Goal: Task Accomplishment & Management: Manage account settings

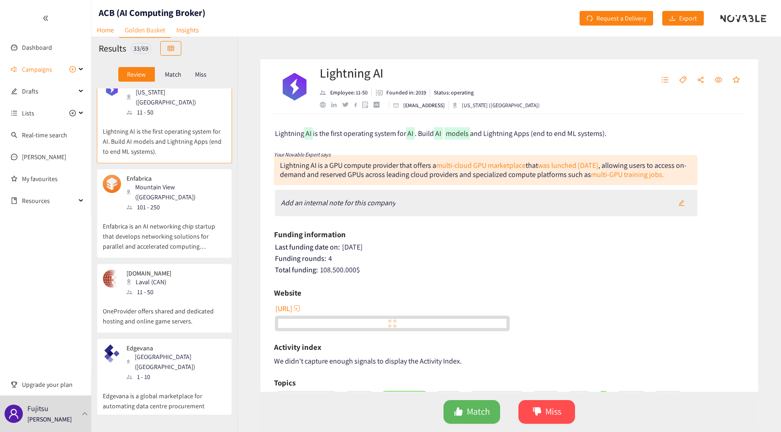
scroll to position [15, 0]
click at [183, 182] on div "Mountain View ([GEOGRAPHIC_DATA])" at bounding box center [175, 192] width 99 height 20
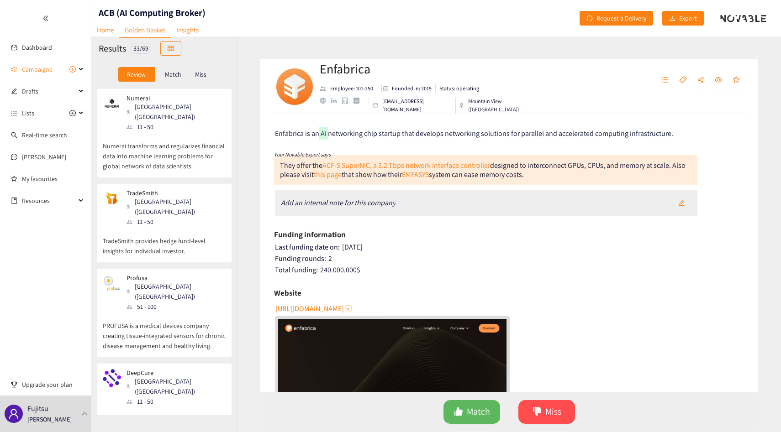
scroll to position [1981, 0]
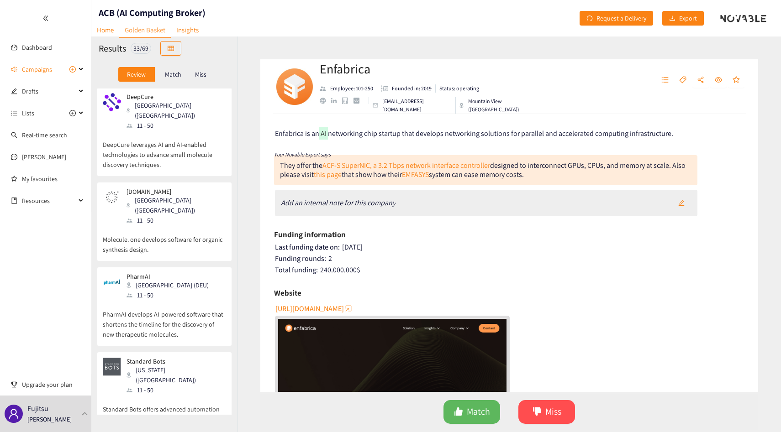
click at [174, 385] on div "11 - 50" at bounding box center [175, 390] width 99 height 10
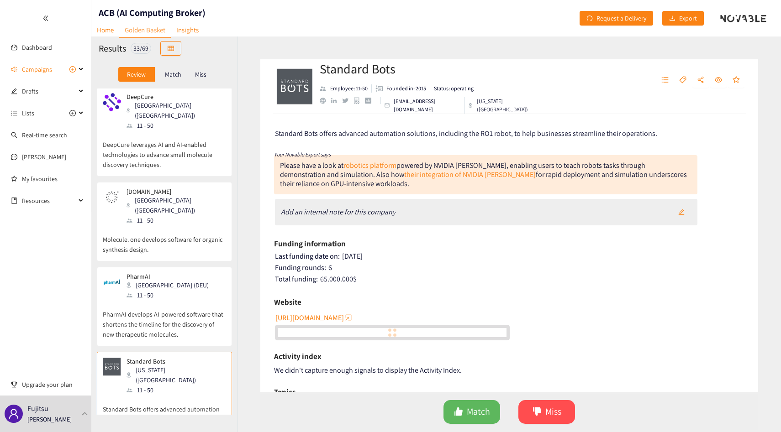
scroll to position [2228, 0]
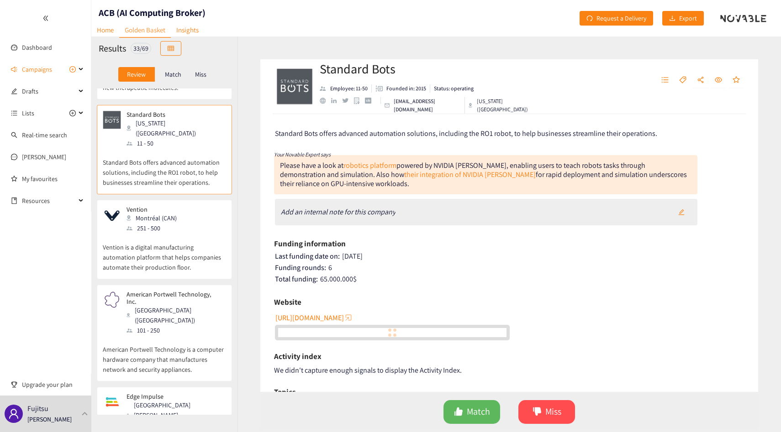
click at [174, 400] on div "[GEOGRAPHIC_DATA][PERSON_NAME] ([GEOGRAPHIC_DATA])" at bounding box center [175, 415] width 99 height 30
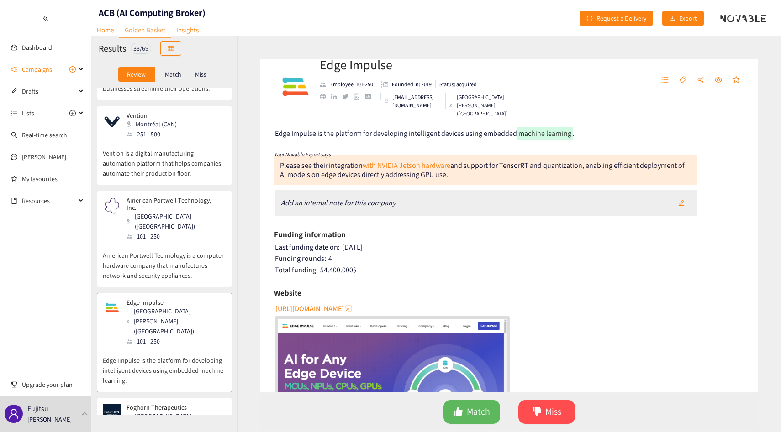
scroll to position [2361, 0]
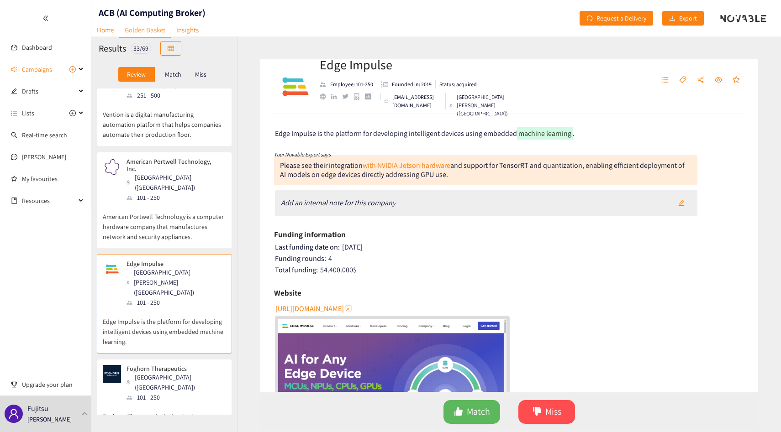
click at [174, 403] on p "Foghorn Therapeutics is developing therapies based on a system that directs whi…" at bounding box center [164, 422] width 123 height 39
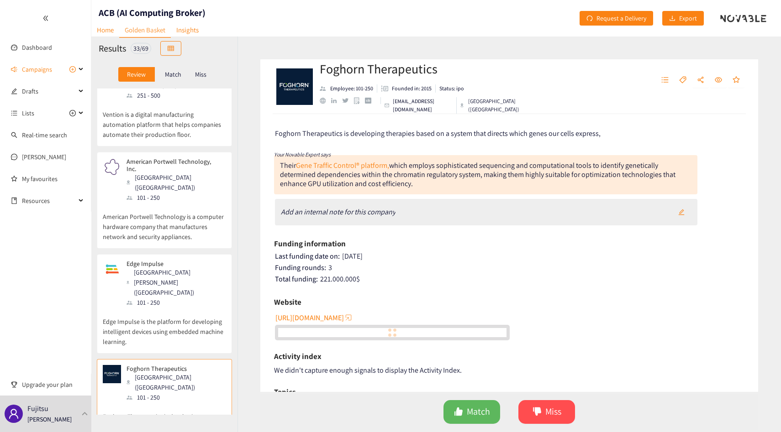
scroll to position [2404, 0]
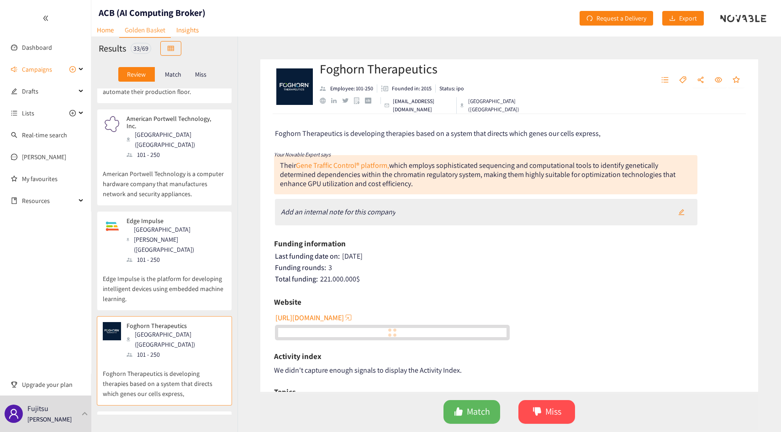
click at [174, 417] on div "Neurala Boston (USA) 11 - 50" at bounding box center [164, 435] width 123 height 37
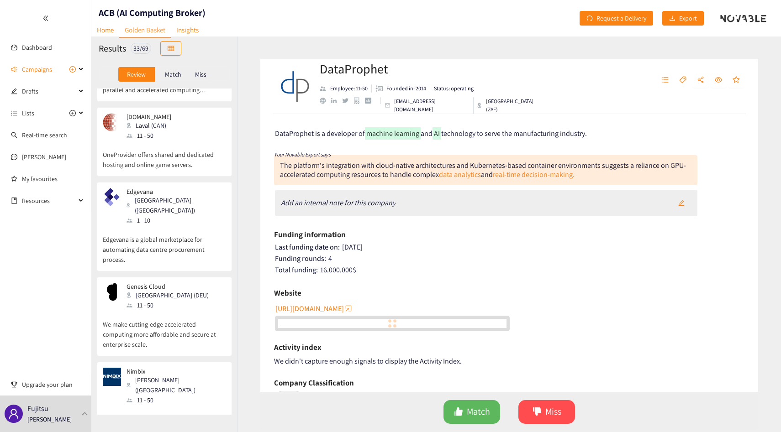
scroll to position [0, 0]
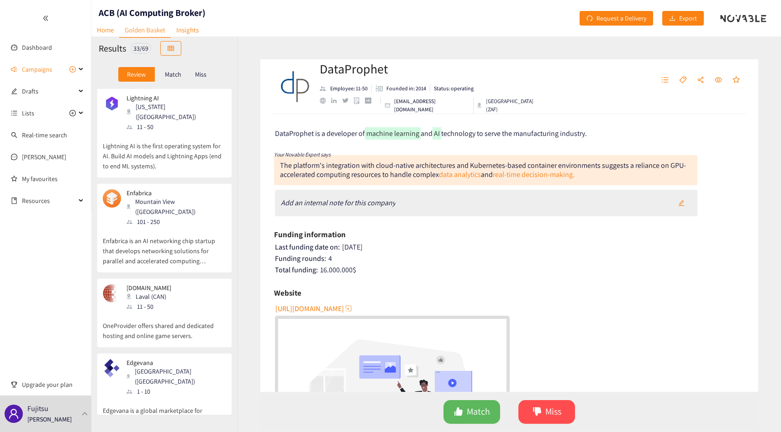
click at [166, 227] on p "Enfabrica is an AI networking chip startup that develops networking solutions f…" at bounding box center [164, 246] width 123 height 39
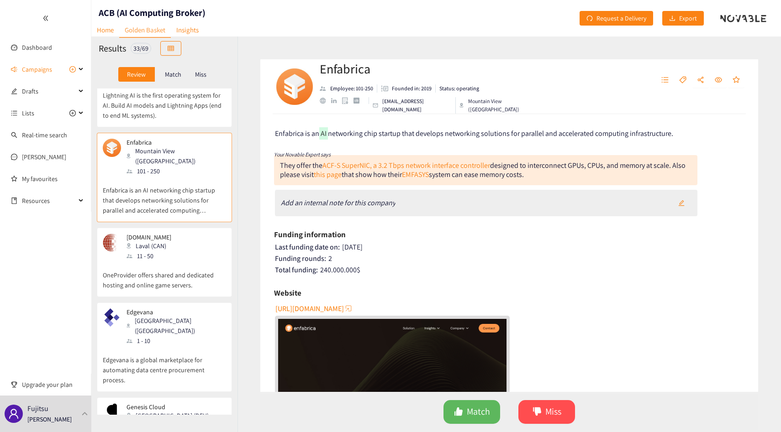
scroll to position [60, 0]
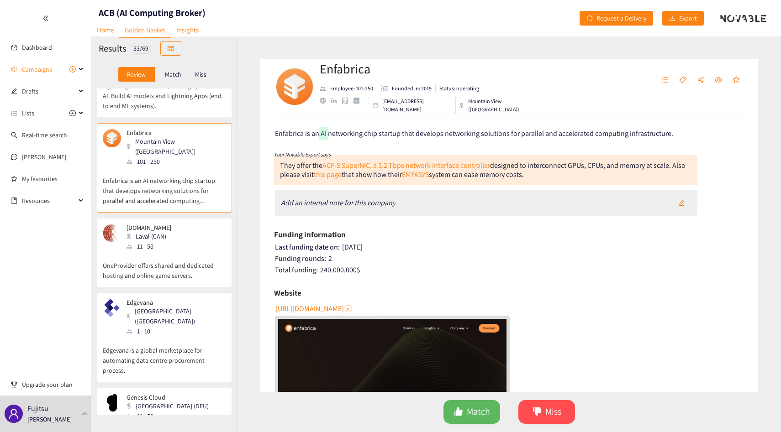
click at [183, 218] on div "OneProvider.com Laval (CAN) 11 - 50 OneProvider offers shared and dedicated hos…" at bounding box center [164, 252] width 135 height 69
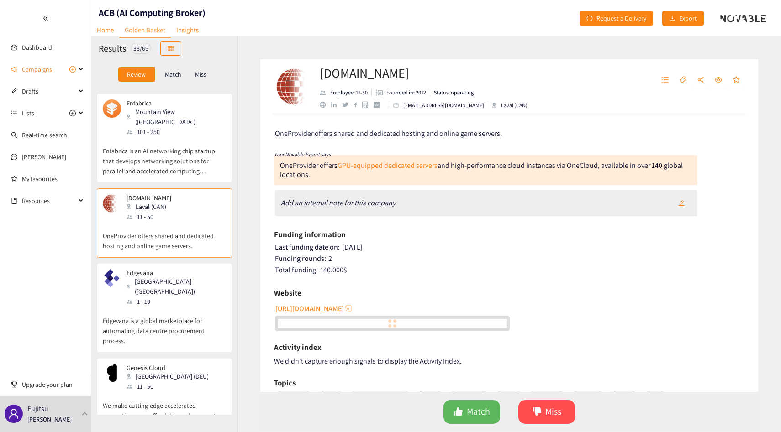
scroll to position [97, 0]
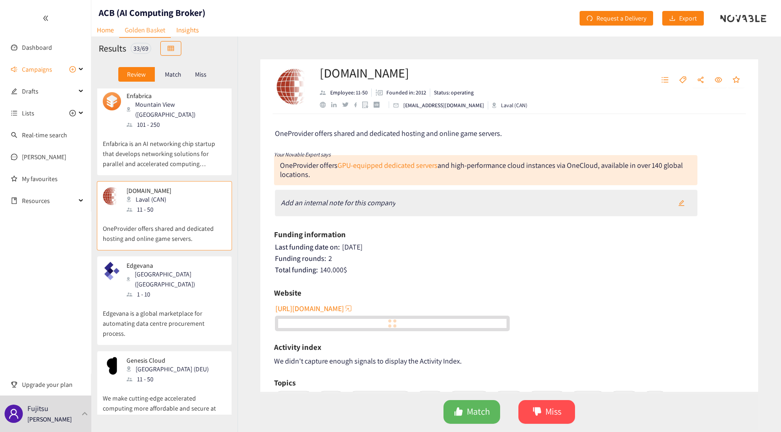
click at [185, 262] on div "Edgevana Vienna (USA) 1 - 10" at bounding box center [164, 280] width 123 height 37
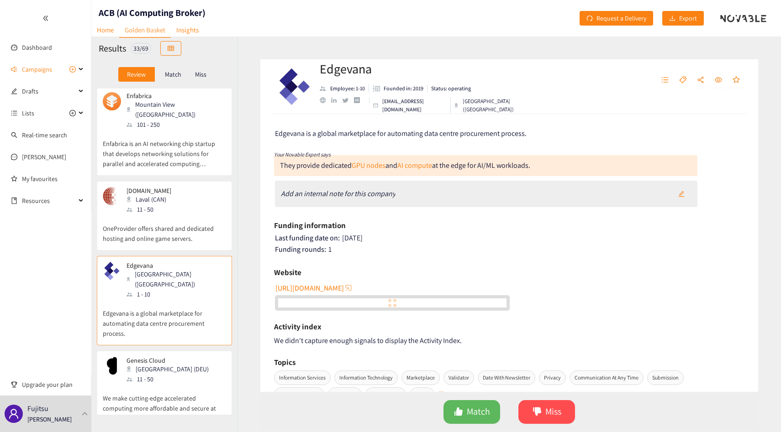
scroll to position [170, 0]
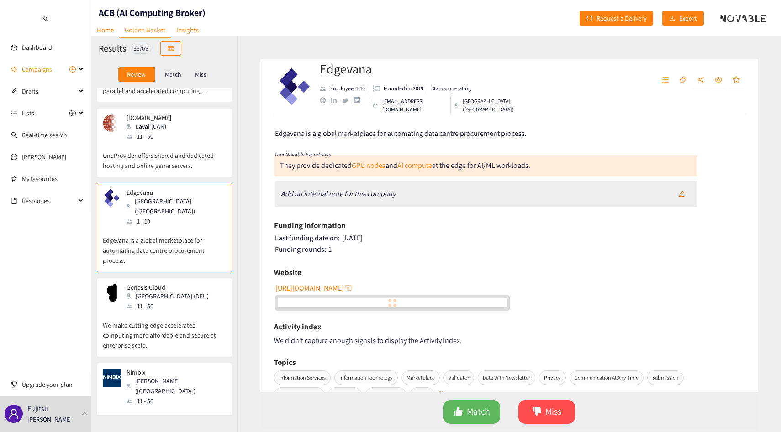
click at [208, 311] on p "We make cutting-edge accelerated computing more affordable and secure at enterp…" at bounding box center [164, 330] width 123 height 39
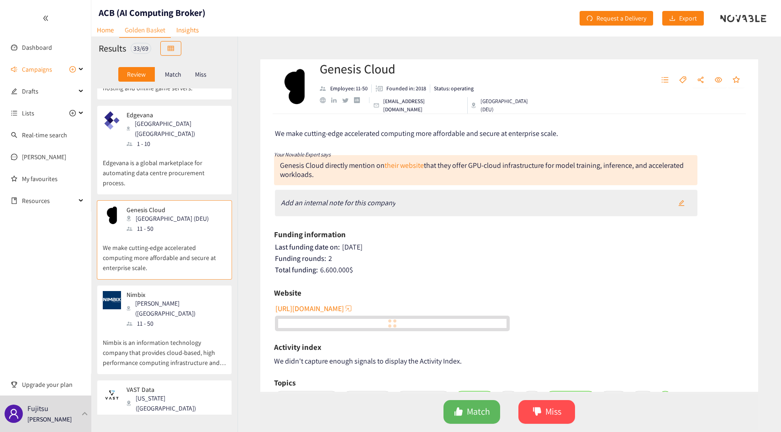
scroll to position [251, 0]
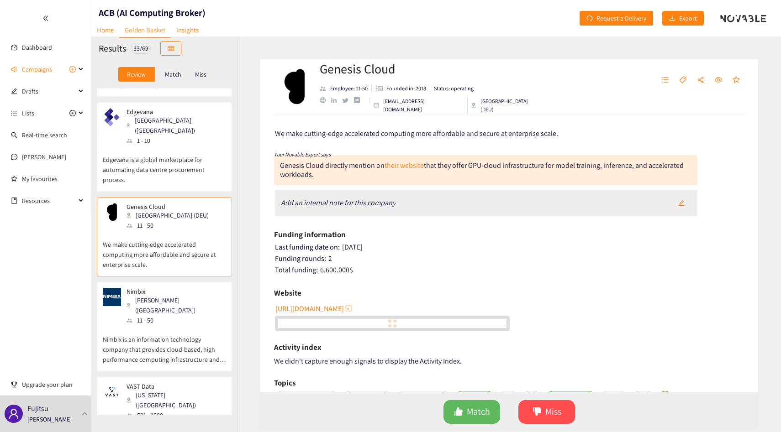
click at [193, 288] on div "Nimbix Richardson (USA) 11 - 50" at bounding box center [164, 306] width 123 height 37
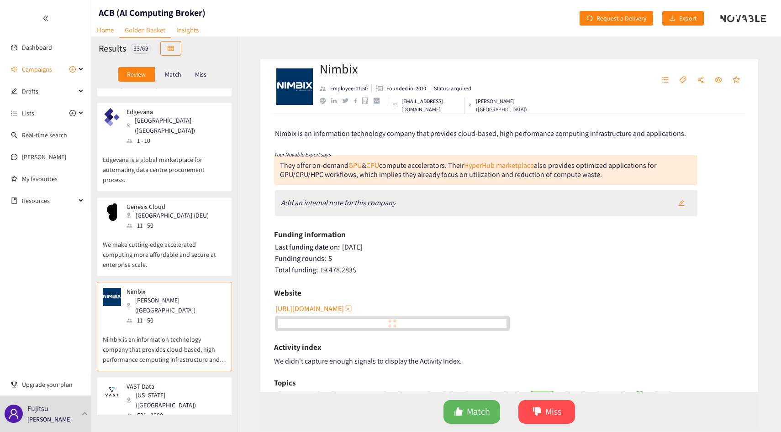
click at [427, 167] on div "They offer on-demand GPU & CPU compute accelerators. Their HyperHub marketplace…" at bounding box center [468, 170] width 376 height 19
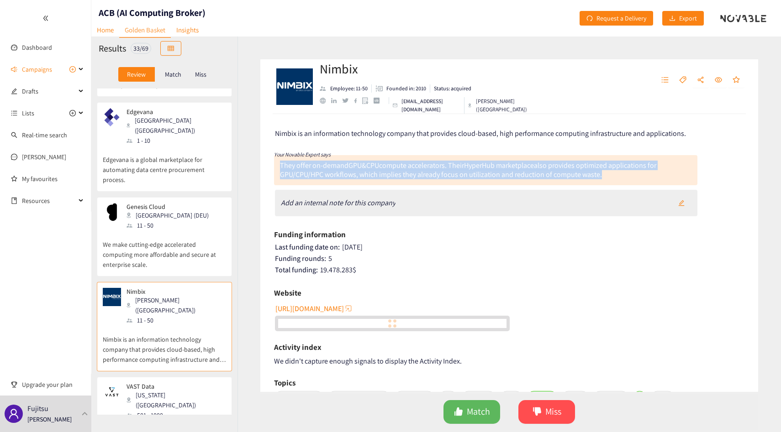
click at [427, 167] on div "They offer on-demand GPU & CPU compute accelerators. Their HyperHub marketplace…" at bounding box center [468, 170] width 376 height 19
click at [421, 167] on div "They offer on-demand GPU & CPU compute accelerators. Their HyperHub marketplace…" at bounding box center [468, 170] width 376 height 19
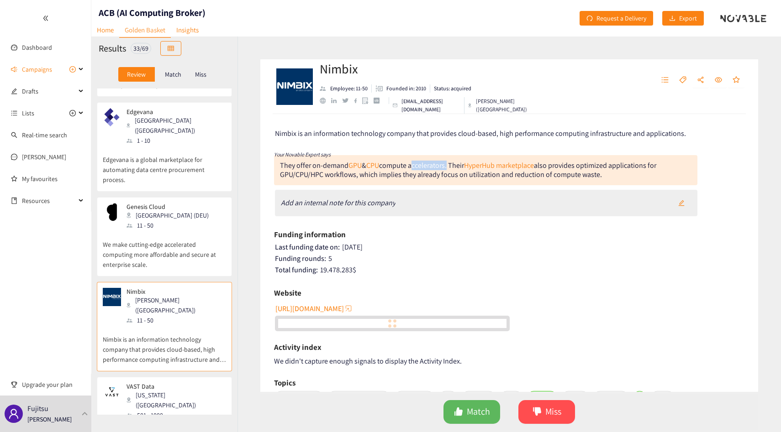
click at [421, 167] on div "They offer on-demand GPU & CPU compute accelerators. Their HyperHub marketplace…" at bounding box center [468, 170] width 376 height 19
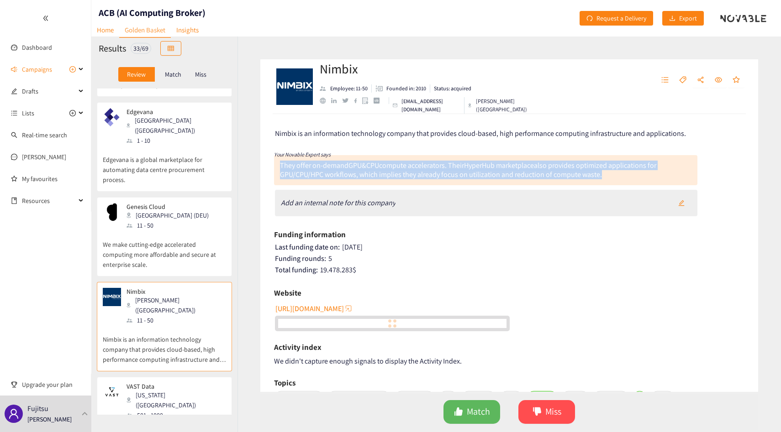
click at [421, 167] on div "They offer on-demand GPU & CPU compute accelerators. Their HyperHub marketplace…" at bounding box center [468, 170] width 376 height 19
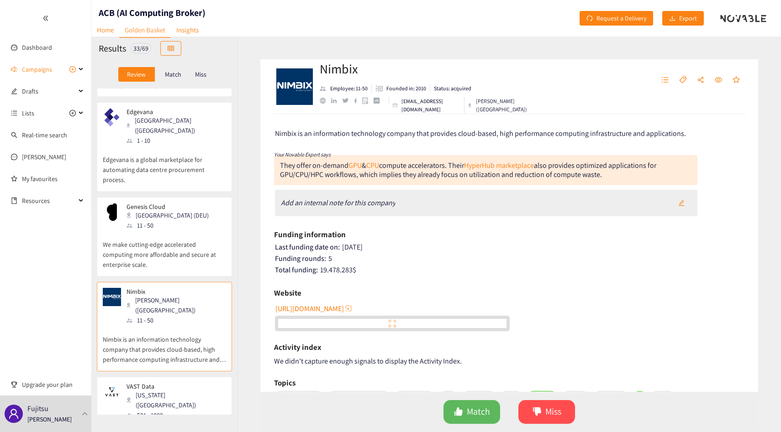
click at [418, 172] on div "They offer on-demand GPU & CPU compute accelerators. Their HyperHub marketplace…" at bounding box center [468, 170] width 376 height 19
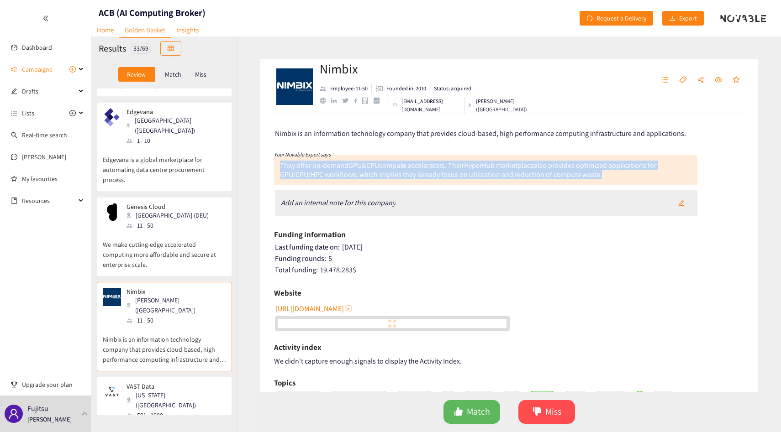
click at [418, 172] on div "They offer on-demand GPU & CPU compute accelerators. Their HyperHub marketplace…" at bounding box center [468, 170] width 376 height 19
click at [413, 176] on div "They offer on-demand GPU & CPU compute accelerators. Their HyperHub marketplace…" at bounding box center [468, 170] width 376 height 19
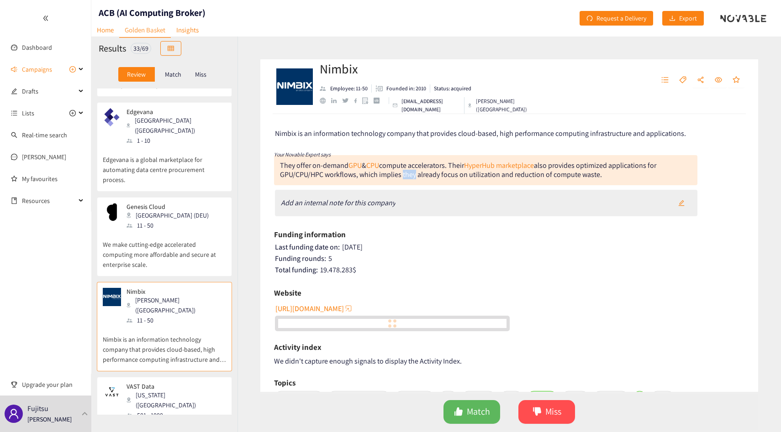
click at [413, 176] on div "They offer on-demand GPU & CPU compute accelerators. Their HyperHub marketplace…" at bounding box center [468, 170] width 376 height 19
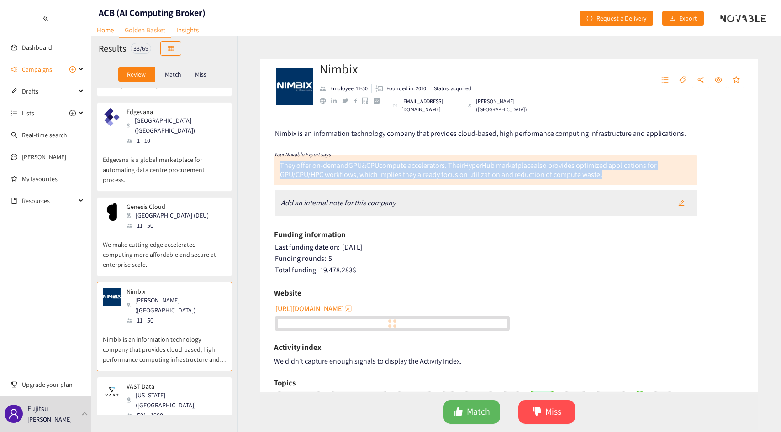
click at [413, 176] on div "They offer on-demand GPU & CPU compute accelerators. Their HyperHub marketplace…" at bounding box center [468, 170] width 376 height 19
click at [426, 176] on div "They offer on-demand GPU & CPU compute accelerators. Their HyperHub marketplace…" at bounding box center [468, 170] width 376 height 19
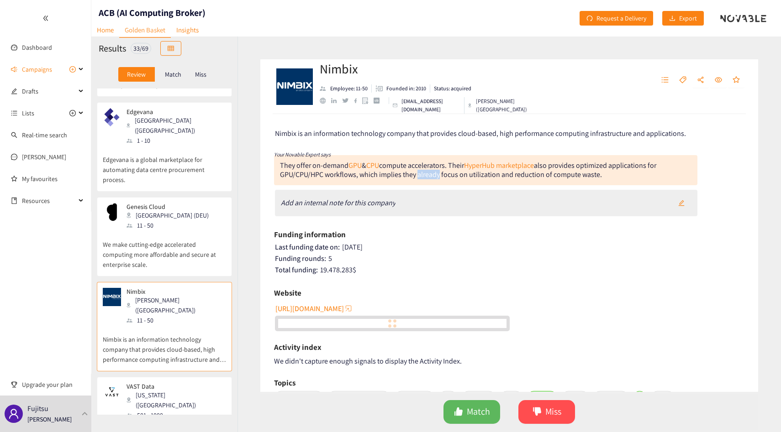
click at [426, 176] on div "They offer on-demand GPU & CPU compute accelerators. Their HyperHub marketplace…" at bounding box center [468, 170] width 376 height 19
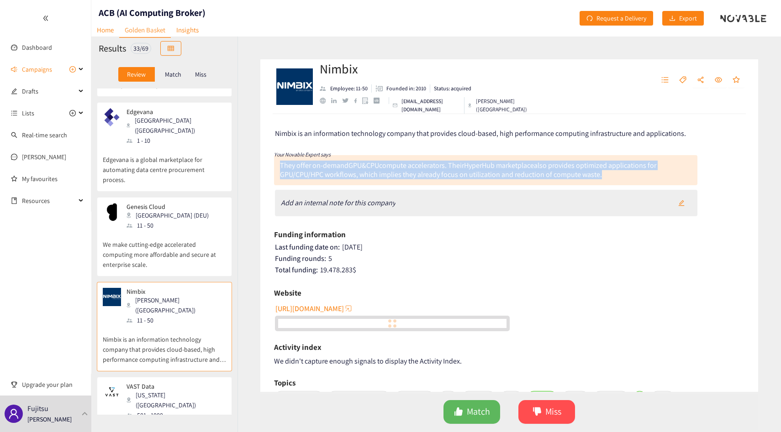
click at [426, 176] on div "They offer on-demand GPU & CPU compute accelerators. Their HyperHub marketplace…" at bounding box center [468, 170] width 376 height 19
click at [431, 175] on div "They offer on-demand GPU & CPU compute accelerators. Their HyperHub marketplace…" at bounding box center [468, 170] width 376 height 19
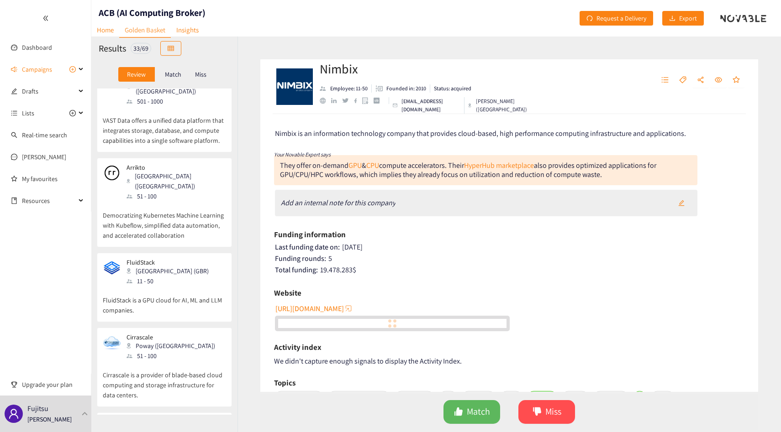
scroll to position [709, 0]
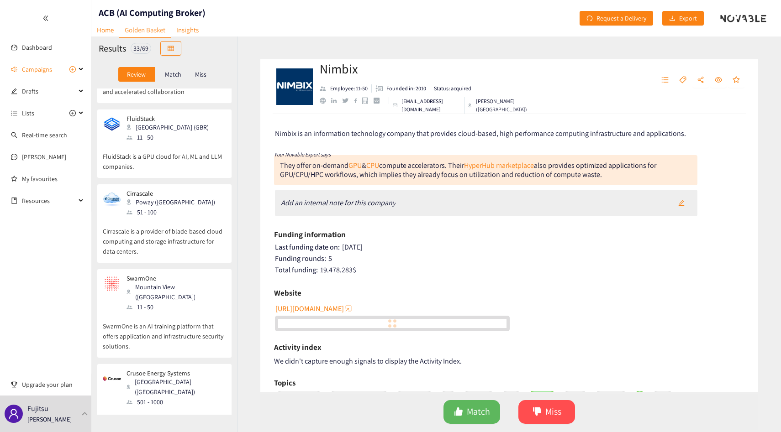
click at [153, 283] on div "Lightning AI New York (USA) 11 - 50 Lightning AI is the first operating system …" at bounding box center [164, 252] width 146 height 326
click at [155, 312] on p "SwarmOne is an AI training platform that offers application and infrastructure …" at bounding box center [164, 331] width 123 height 39
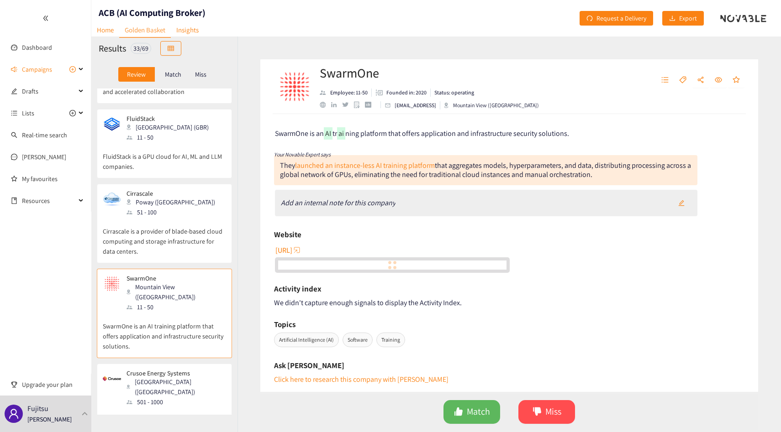
click at [164, 377] on div "[GEOGRAPHIC_DATA] ([GEOGRAPHIC_DATA])" at bounding box center [175, 387] width 99 height 20
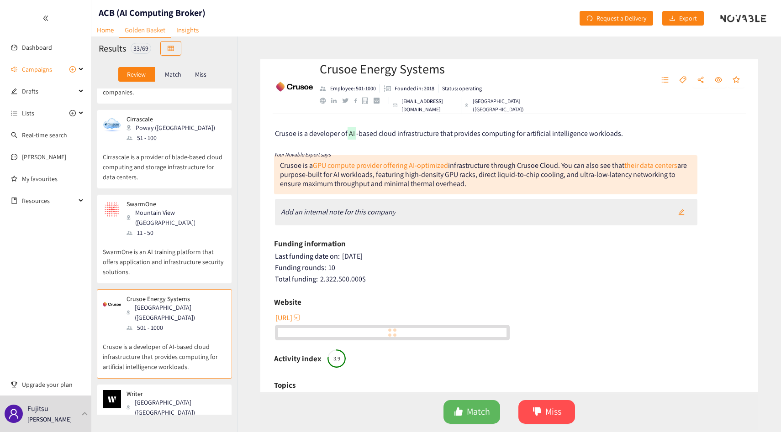
scroll to position [783, 0]
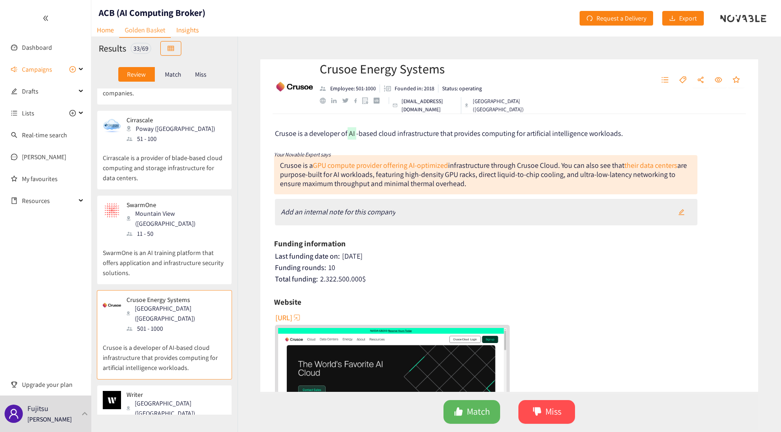
click at [163, 399] on div "[GEOGRAPHIC_DATA] ([GEOGRAPHIC_DATA])" at bounding box center [175, 409] width 99 height 20
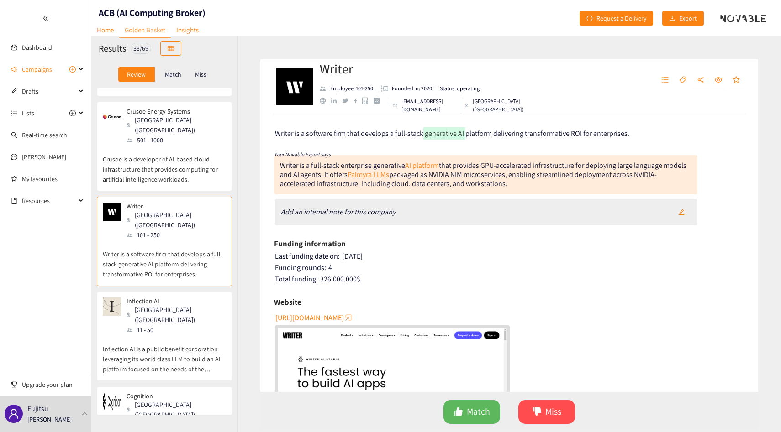
scroll to position [971, 0]
click at [166, 336] on p "Inflection AI is a public benefit corporation leveraging its world class LLM to…" at bounding box center [164, 355] width 123 height 39
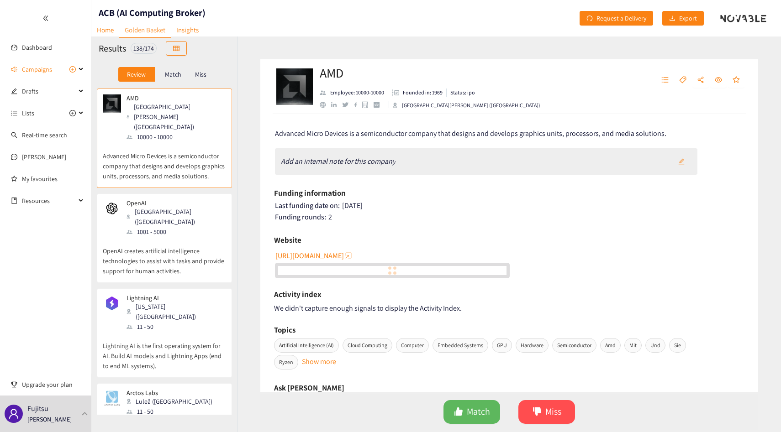
scroll to position [5, 0]
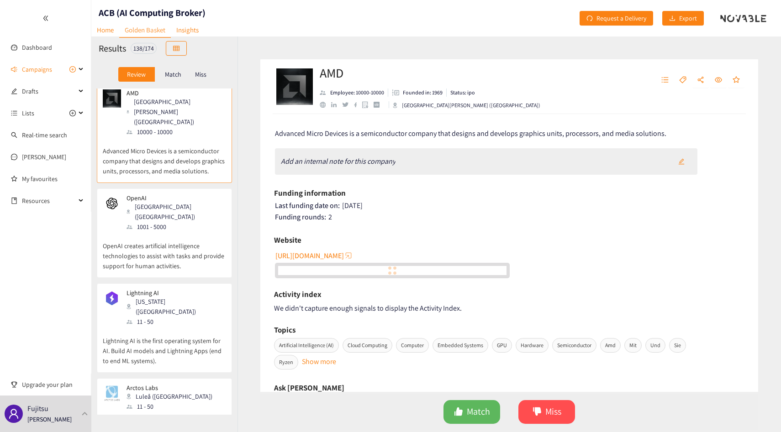
click at [149, 232] on p "OpenAI creates artificial intelligence technologies to assist with tasks and pr…" at bounding box center [164, 251] width 123 height 39
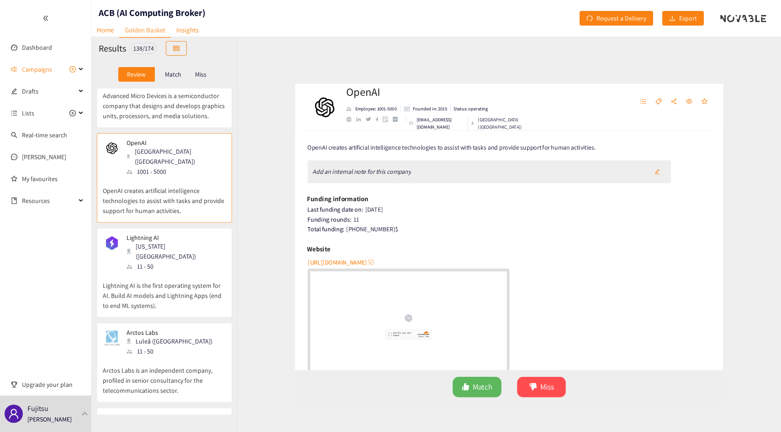
scroll to position [86, 0]
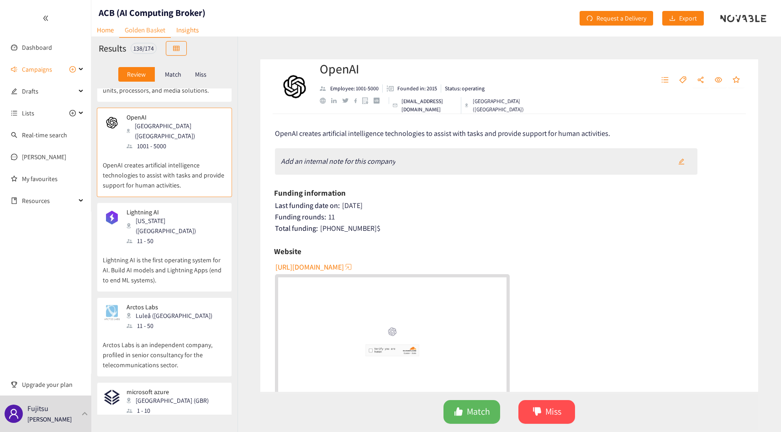
click at [149, 246] on p "Lightning AI is the first operating system for AI. Build AI models and Lightnin…" at bounding box center [164, 265] width 123 height 39
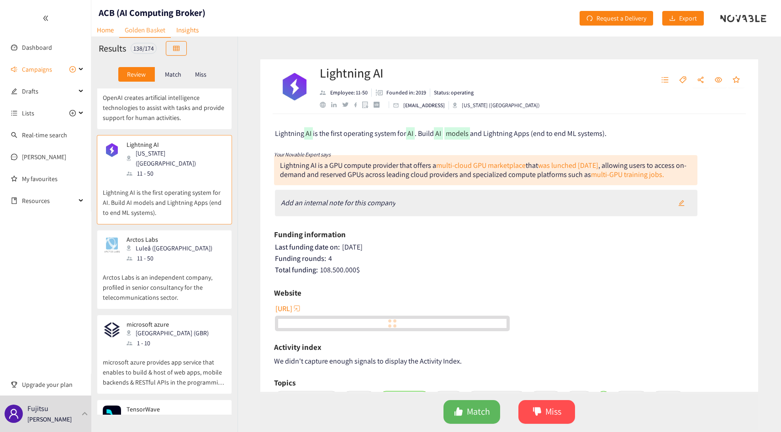
scroll to position [154, 0]
click at [149, 263] on p "Arctos Labs is an independent company, profiled in senior consultancy for the t…" at bounding box center [164, 282] width 123 height 39
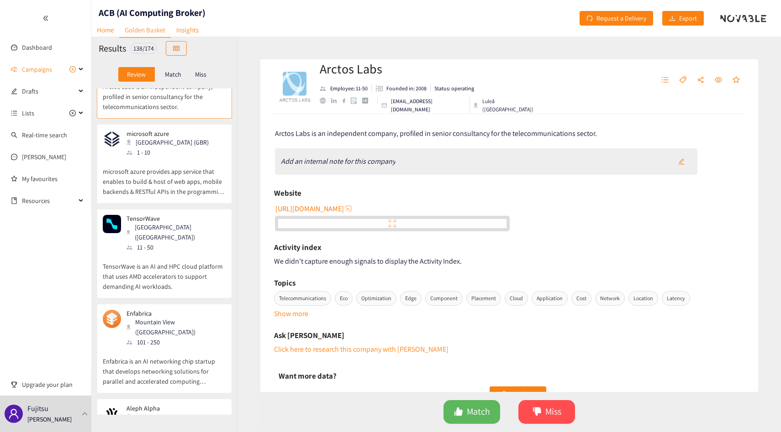
scroll to position [655, 0]
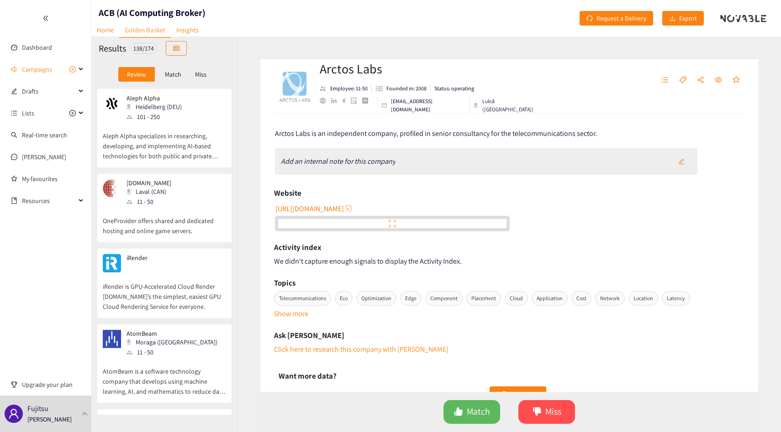
click at [211, 358] on p "AtomBeam is a software technology company that develops using machine learning,…" at bounding box center [164, 377] width 123 height 39
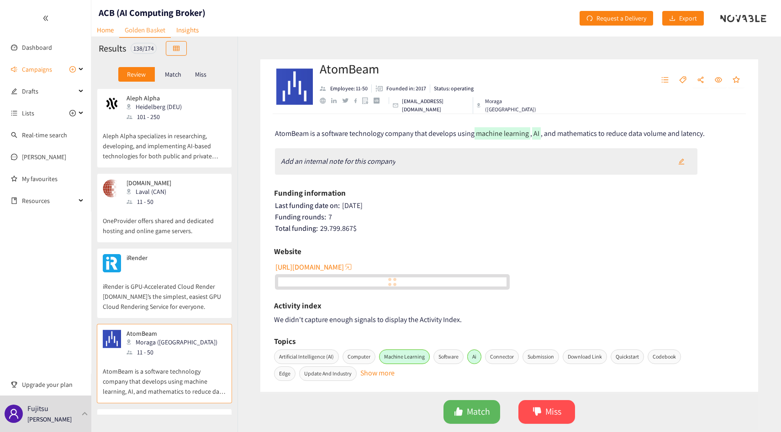
click at [199, 179] on div "OneProvider.com Laval (CAN) 11 - 50" at bounding box center [164, 192] width 123 height 27
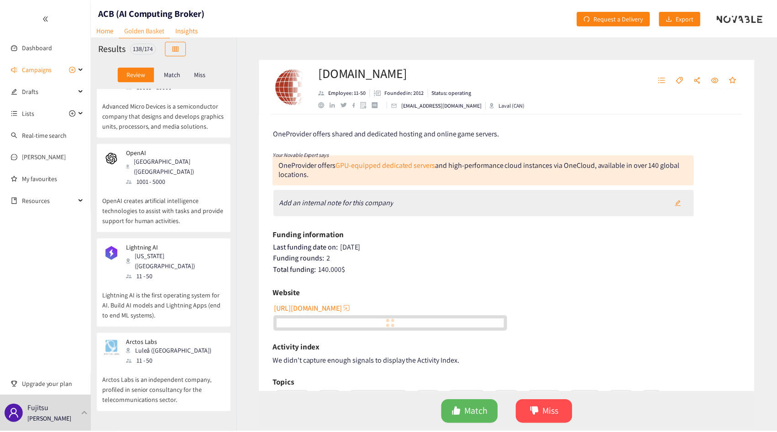
scroll to position [0, 0]
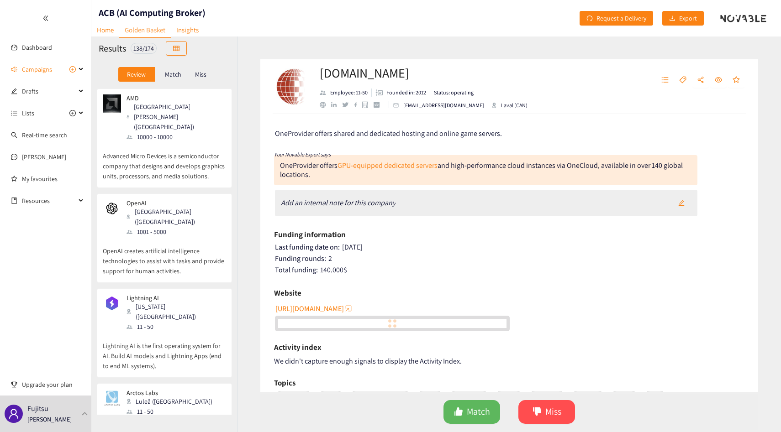
click at [136, 237] on p "OpenAI creates artificial intelligence technologies to assist with tasks and pr…" at bounding box center [164, 256] width 123 height 39
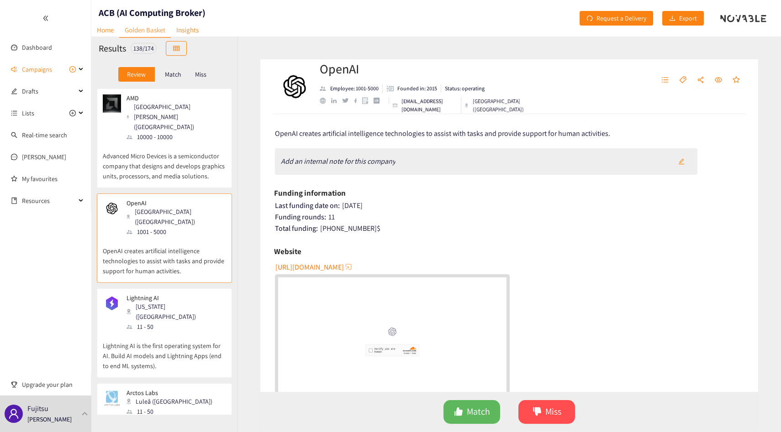
click at [165, 142] on p "Advanced Micro Devices is a semiconductor company that designs and develops gra…" at bounding box center [164, 161] width 123 height 39
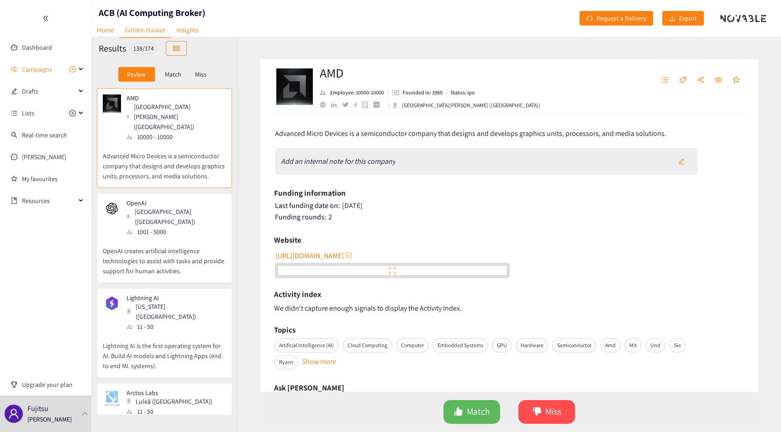
click at [171, 79] on div "Match" at bounding box center [173, 74] width 37 height 15
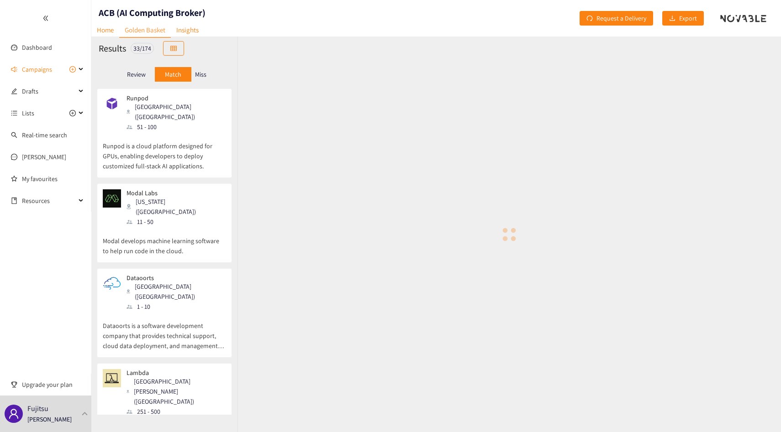
click at [139, 73] on p "Review" at bounding box center [136, 74] width 19 height 7
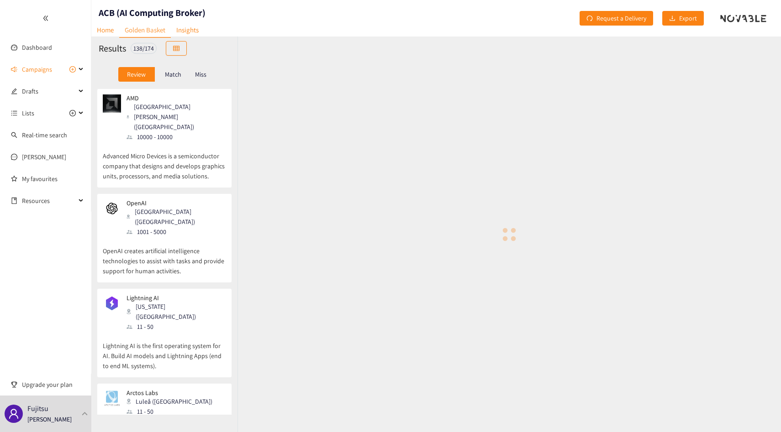
click at [174, 76] on p "Match" at bounding box center [173, 74] width 16 height 7
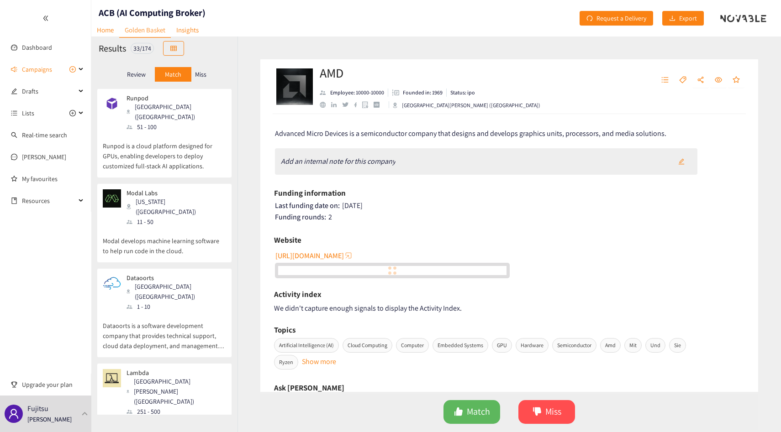
click at [135, 74] on p "Review" at bounding box center [136, 74] width 19 height 7
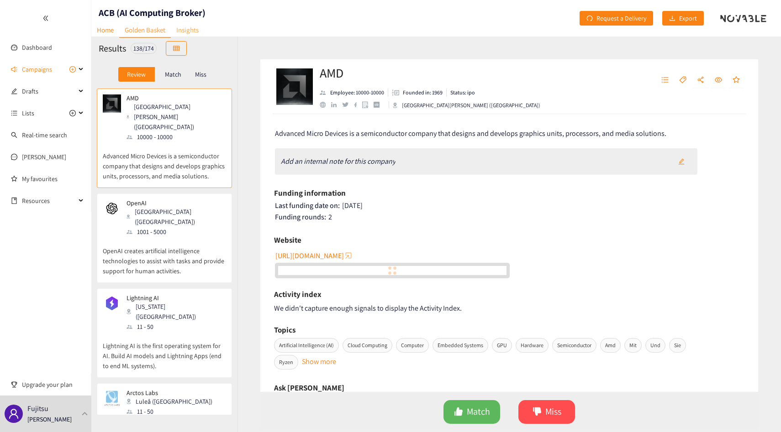
click at [189, 31] on link "Insights" at bounding box center [187, 30] width 33 height 14
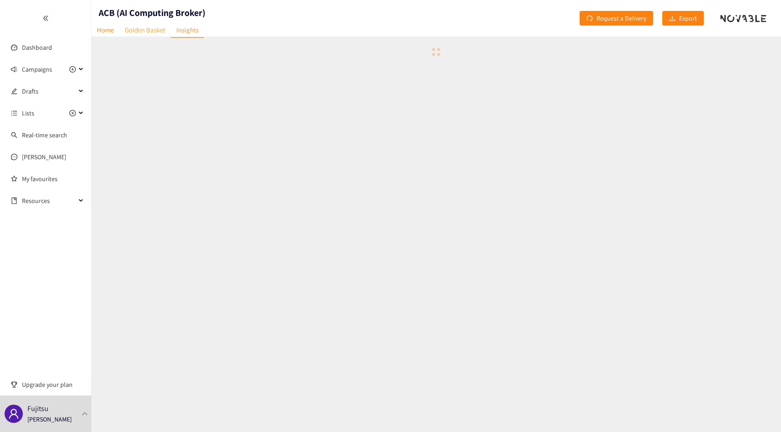
click at [148, 29] on link "Golden Basket" at bounding box center [145, 30] width 52 height 14
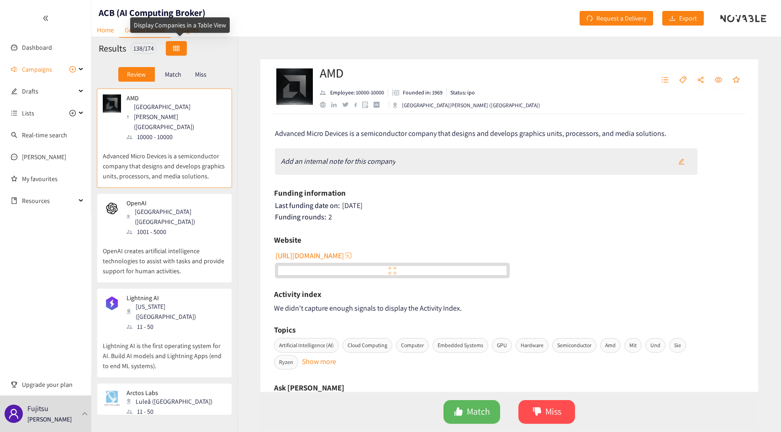
click at [172, 52] on button "button" at bounding box center [176, 48] width 21 height 15
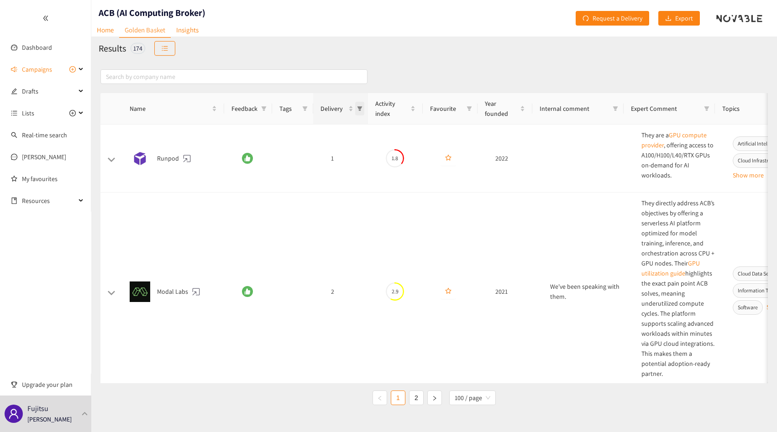
click at [363, 105] on span "Delivery" at bounding box center [359, 109] width 9 height 14
click at [290, 193] on span "4" at bounding box center [290, 193] width 7 height 8
click at [350, 210] on span "OK" at bounding box center [354, 211] width 8 height 10
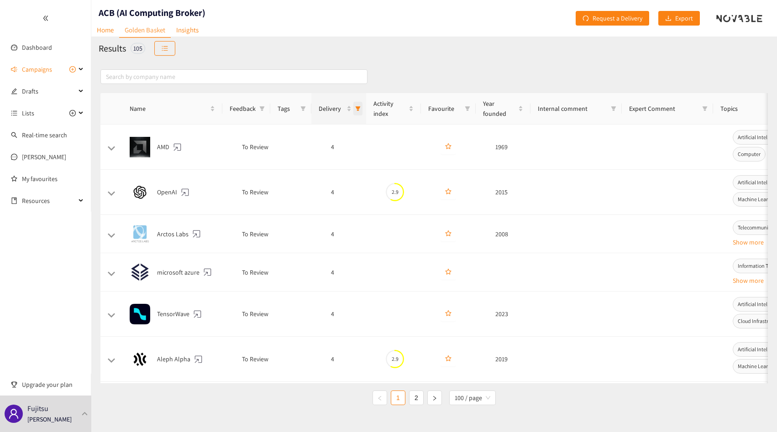
click at [356, 111] on icon "filter" at bounding box center [357, 108] width 5 height 5
click at [283, 190] on input "checkbox" at bounding box center [280, 192] width 7 height 7
checkbox input "false"
click at [354, 212] on span "OK" at bounding box center [351, 211] width 8 height 10
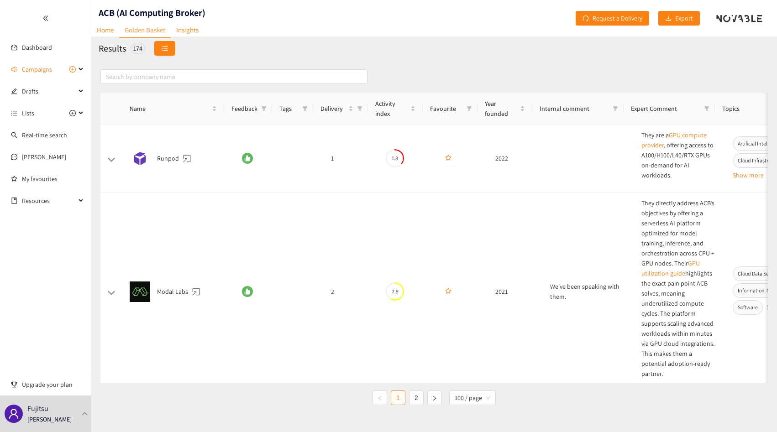
click at [167, 53] on button "button" at bounding box center [164, 48] width 21 height 15
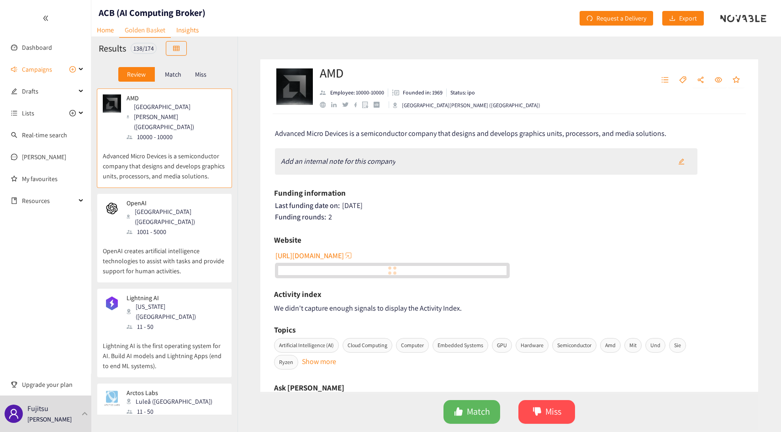
click at [168, 71] on p "Match" at bounding box center [173, 74] width 16 height 7
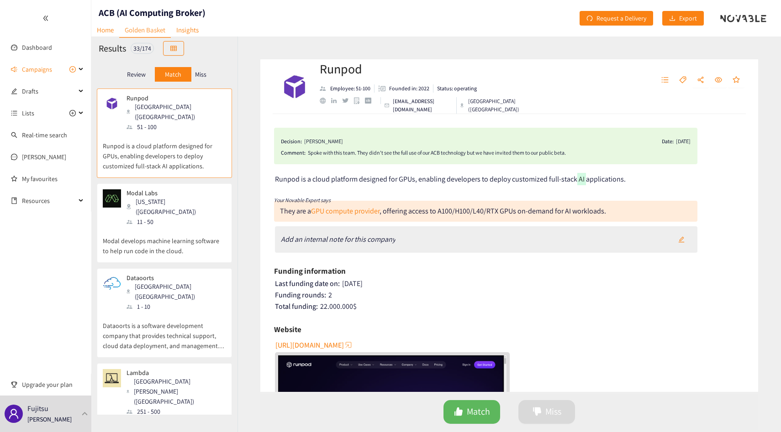
click at [137, 71] on p "Review" at bounding box center [136, 74] width 19 height 7
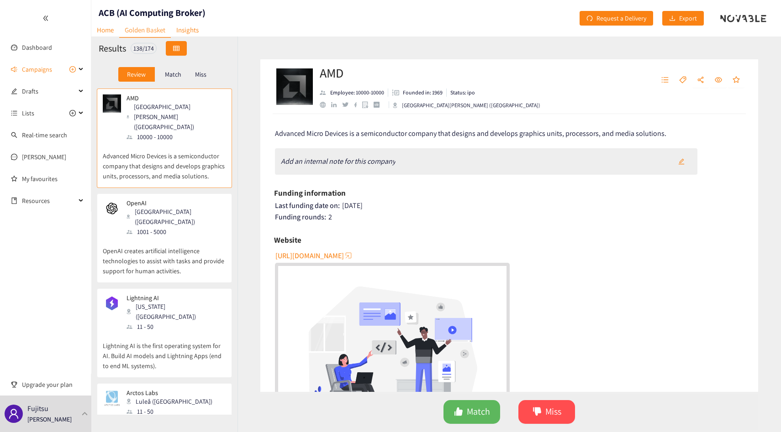
click at [180, 43] on button "button" at bounding box center [176, 48] width 21 height 15
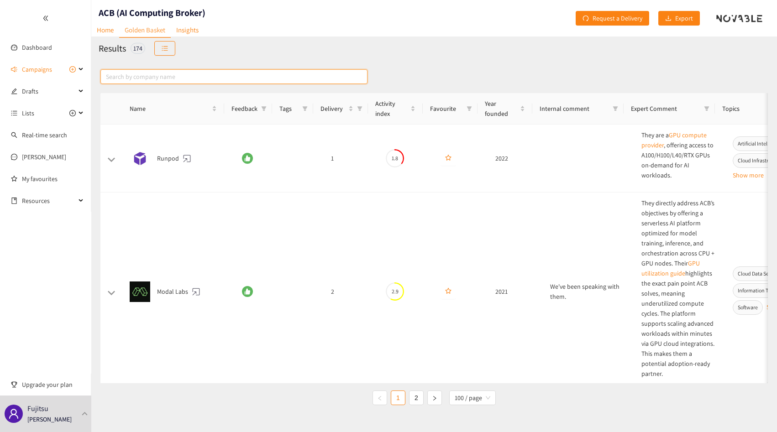
click at [169, 73] on input "text" at bounding box center [233, 76] width 267 height 15
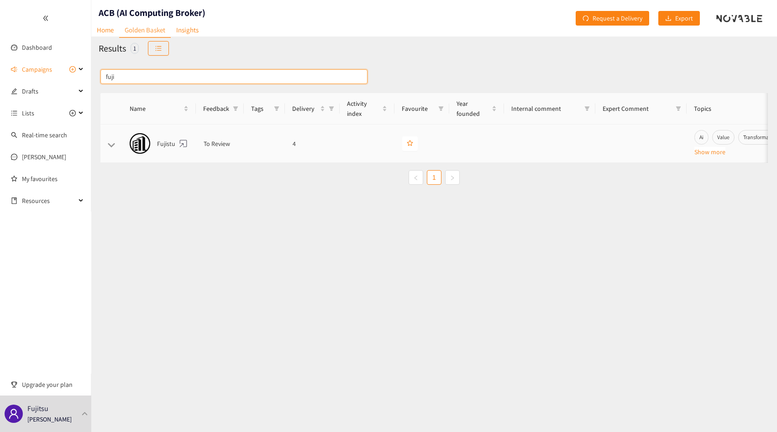
type input "fuji"
click at [112, 140] on td at bounding box center [111, 144] width 22 height 38
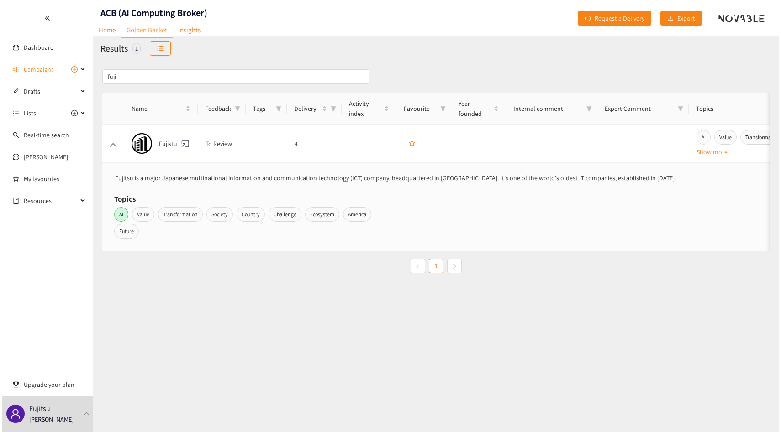
scroll to position [1, 0]
click at [157, 57] on div "Results 1" at bounding box center [434, 49] width 686 height 24
click at [158, 51] on icon "unordered-list" at bounding box center [158, 48] width 6 height 6
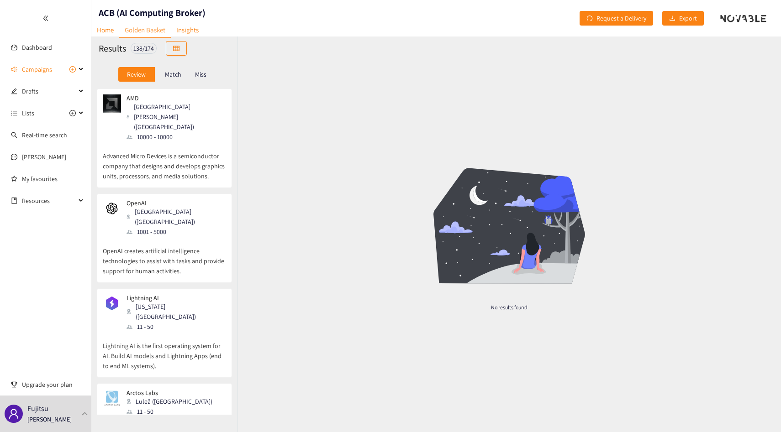
scroll to position [2194, 0]
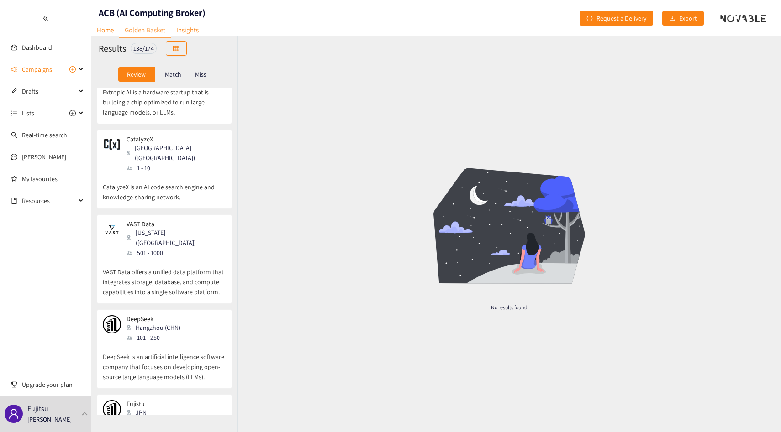
click at [136, 419] on p "Fujitsu is a major Japanese multinational information and communication technol…" at bounding box center [164, 438] width 123 height 39
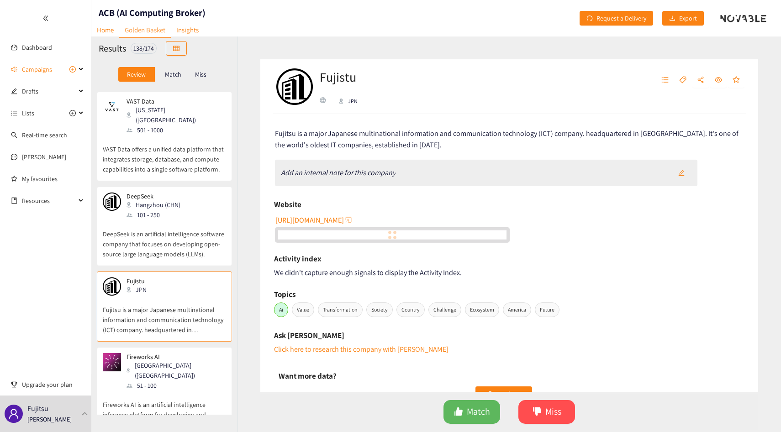
scroll to position [2313, 0]
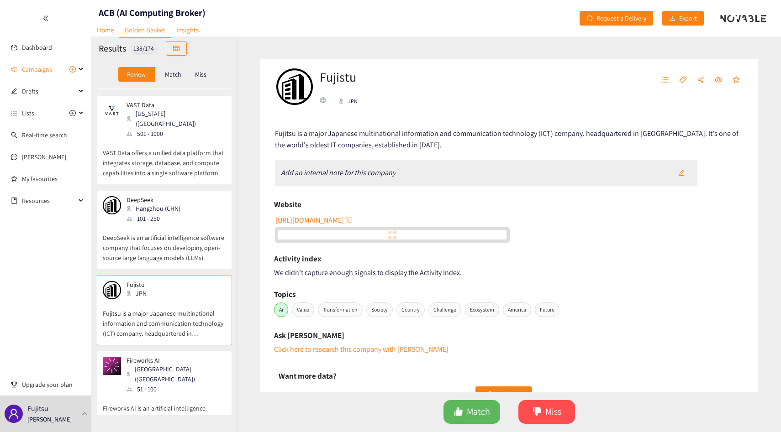
click at [340, 81] on h2 "Fujistu" at bounding box center [348, 77] width 56 height 18
click at [343, 77] on h2 "Fujistu" at bounding box center [348, 77] width 56 height 18
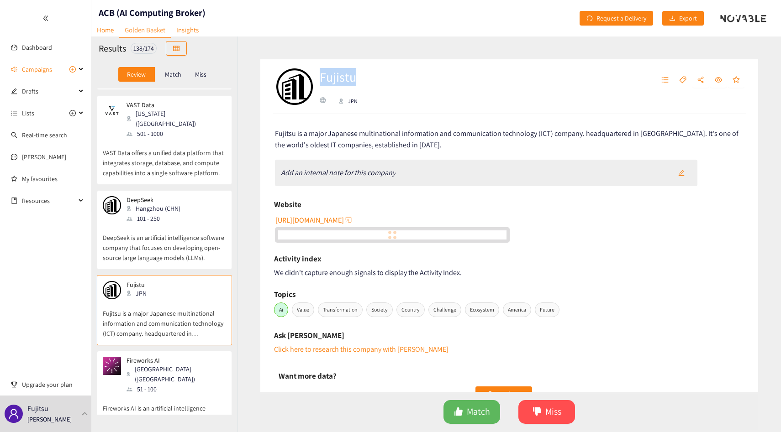
click at [358, 77] on h2 "Fujistu" at bounding box center [348, 77] width 56 height 18
click at [345, 77] on h2 "Fujistu" at bounding box center [348, 77] width 56 height 18
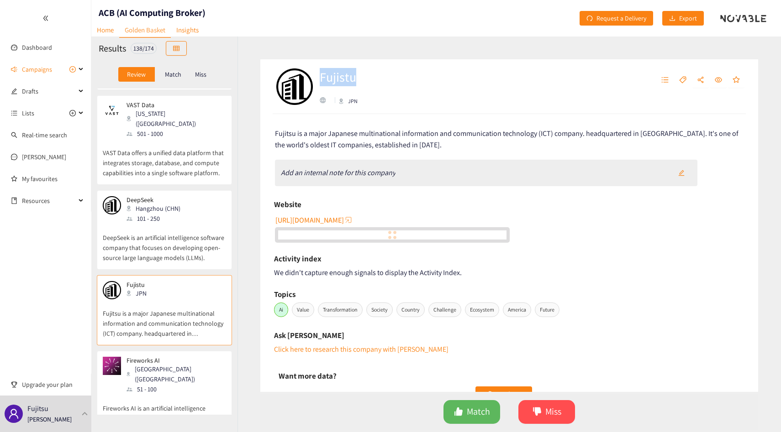
click at [345, 77] on h2 "Fujistu" at bounding box center [348, 77] width 56 height 18
click at [361, 77] on h2 "Fujistu" at bounding box center [348, 77] width 56 height 18
click at [375, 77] on div "Fujistu JPN" at bounding box center [415, 86] width 282 height 27
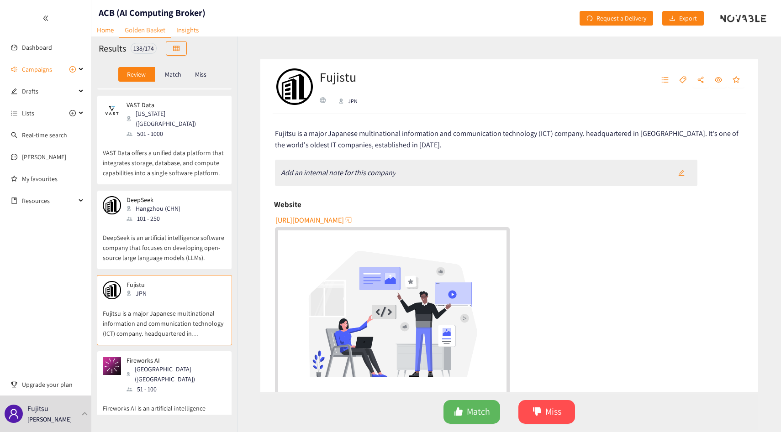
click at [426, 144] on div "Fujitsu is a major Japanese multinational information and communication technol…" at bounding box center [510, 139] width 470 height 23
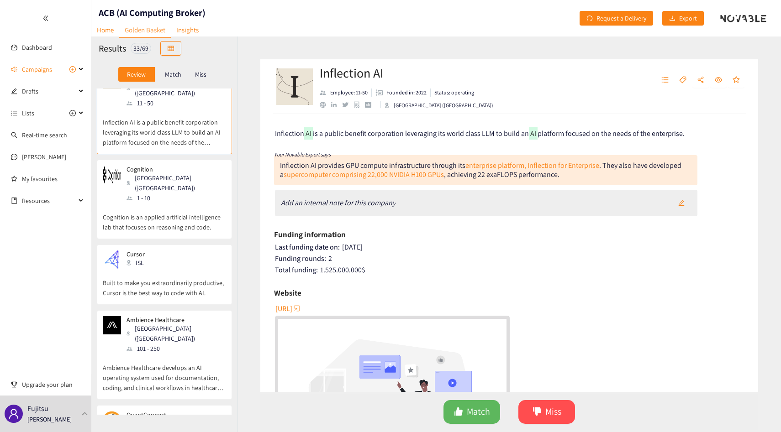
scroll to position [1293, 0]
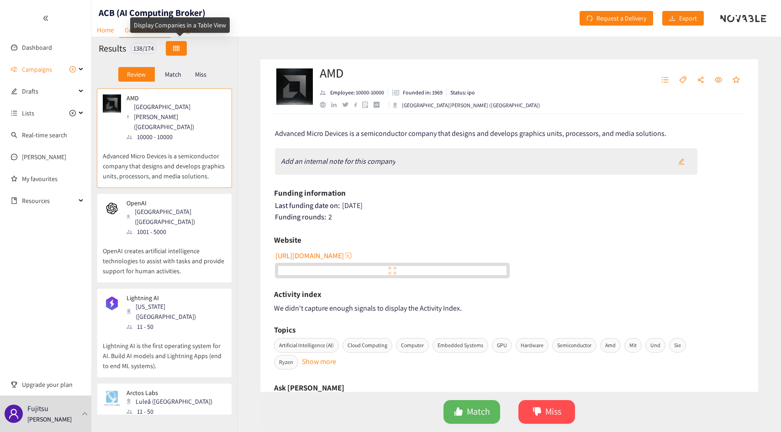
click at [177, 45] on icon "table" at bounding box center [176, 48] width 6 height 6
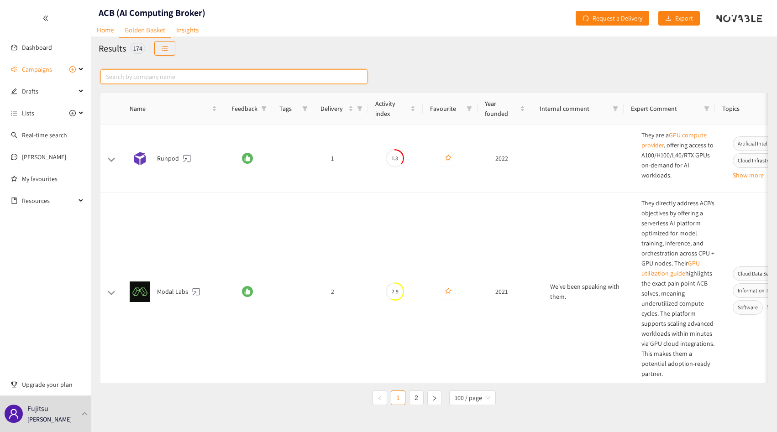
click at [200, 76] on input "text" at bounding box center [233, 76] width 267 height 15
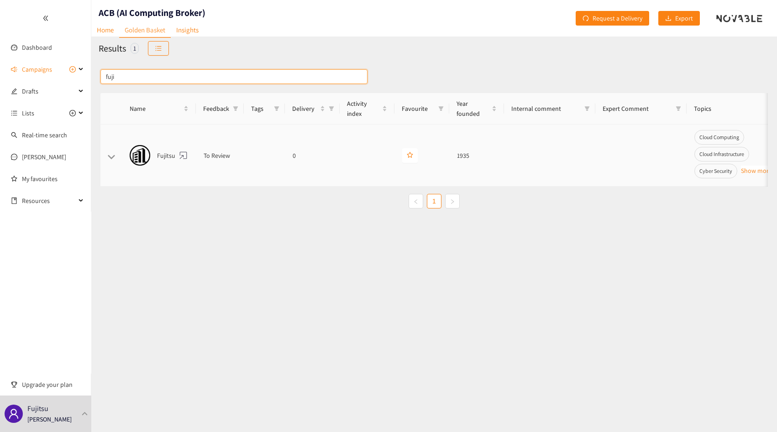
type input "fuji"
click at [112, 157] on button at bounding box center [111, 156] width 8 height 5
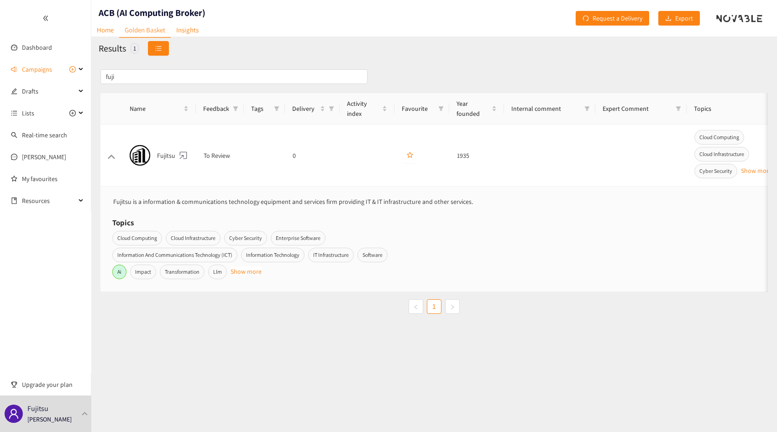
click at [167, 48] on button "button" at bounding box center [158, 48] width 21 height 15
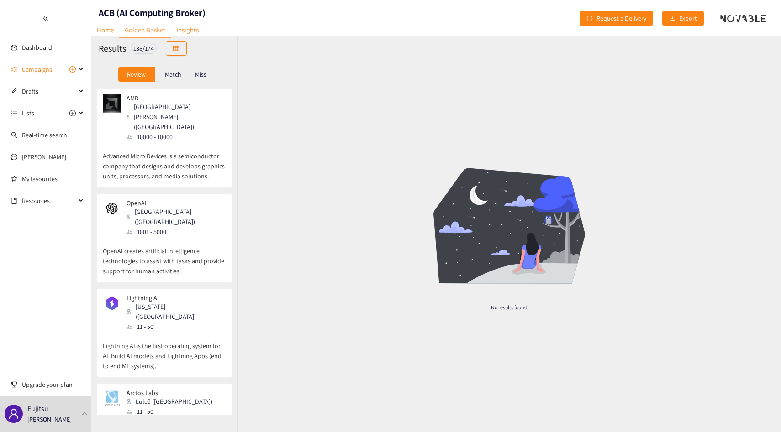
scroll to position [11122, 0]
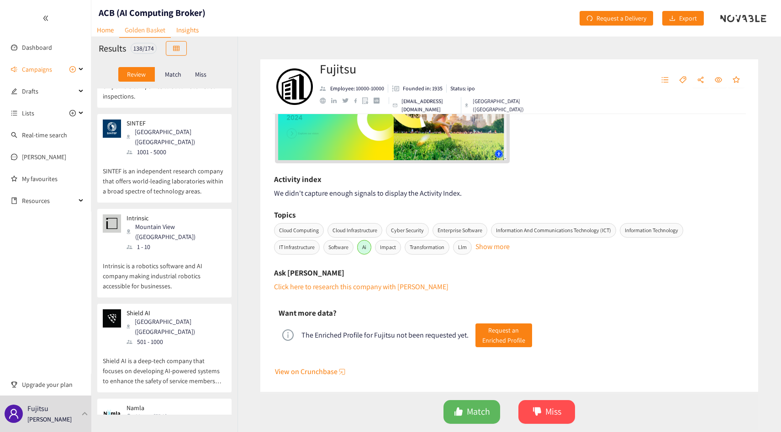
scroll to position [0, 0]
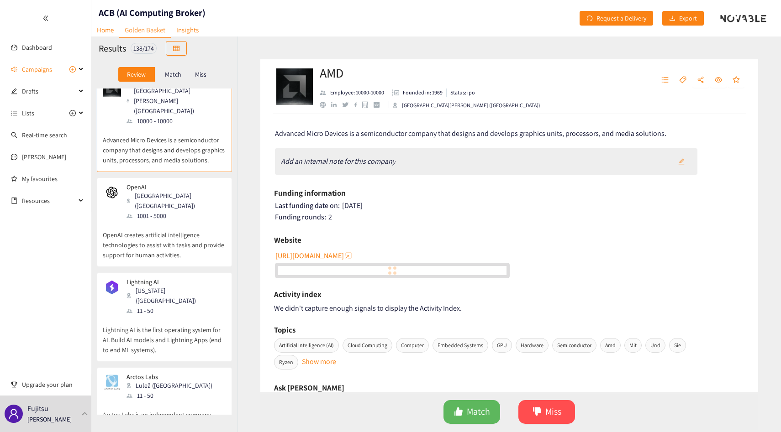
scroll to position [11122, 0]
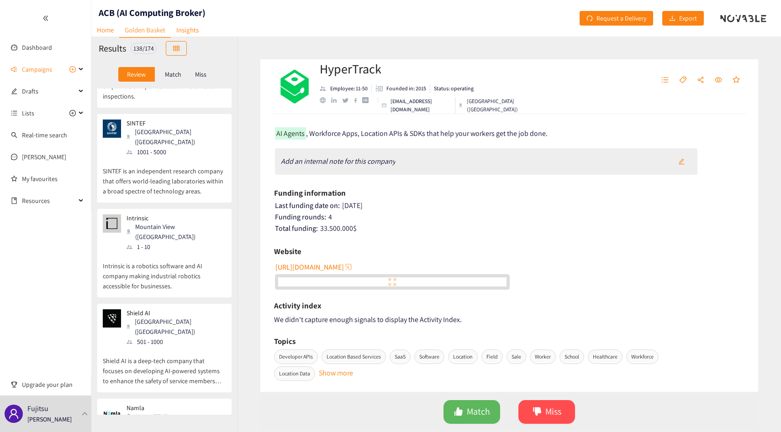
scroll to position [11076, 0]
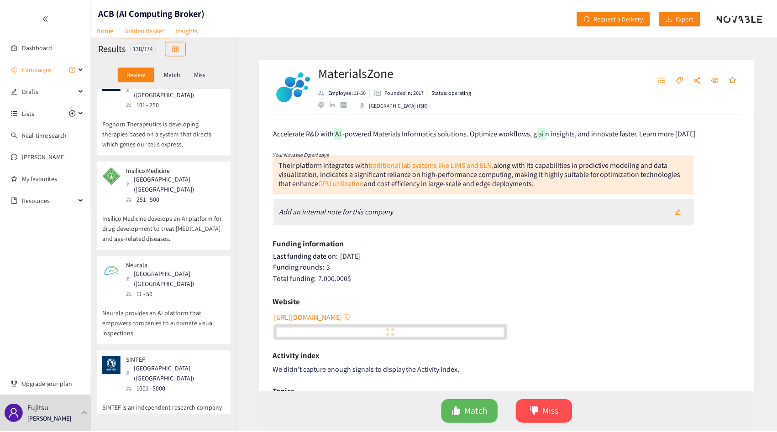
scroll to position [10885, 0]
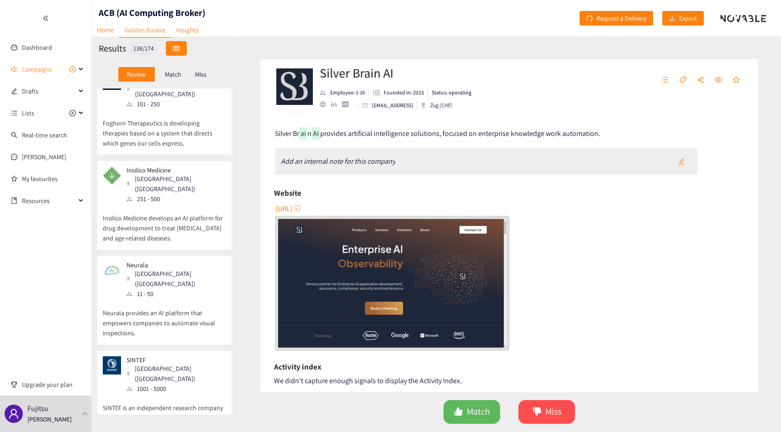
click at [187, 46] on button "button" at bounding box center [176, 48] width 21 height 15
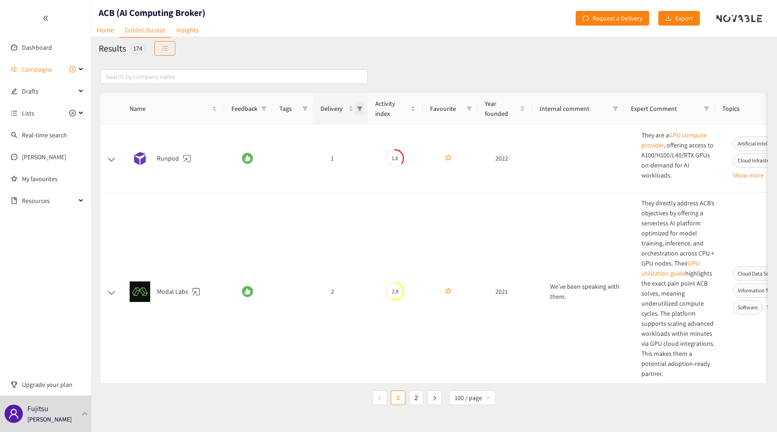
click at [360, 110] on icon "filter" at bounding box center [360, 108] width 5 height 5
click at [281, 210] on input "checkbox" at bounding box center [282, 207] width 7 height 7
checkbox input "true"
drag, startPoint x: 348, startPoint y: 223, endPoint x: 353, endPoint y: 223, distance: 5.0
click at [348, 223] on button "OK" at bounding box center [354, 225] width 14 height 11
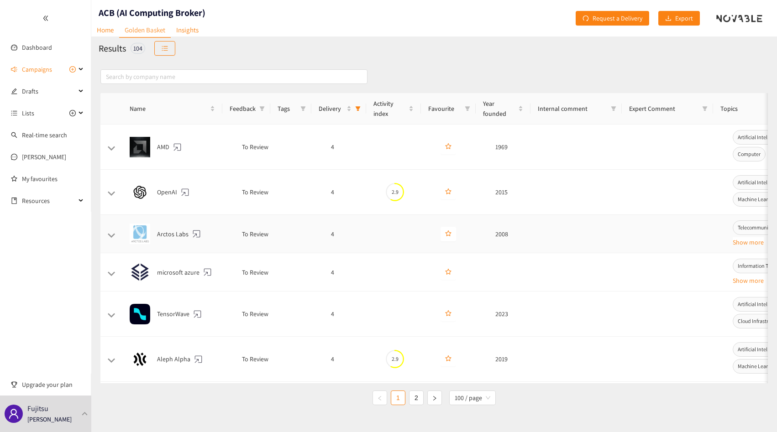
click at [354, 223] on td "4" at bounding box center [351, 234] width 55 height 38
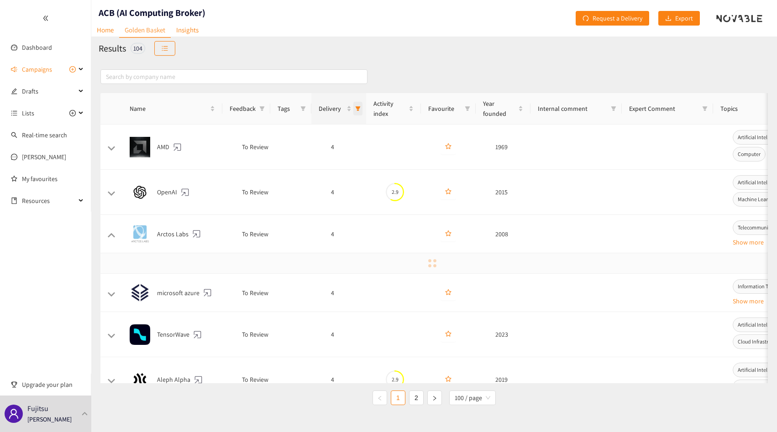
click at [359, 109] on icon "filter" at bounding box center [357, 108] width 5 height 5
click at [115, 235] on button at bounding box center [111, 235] width 8 height 5
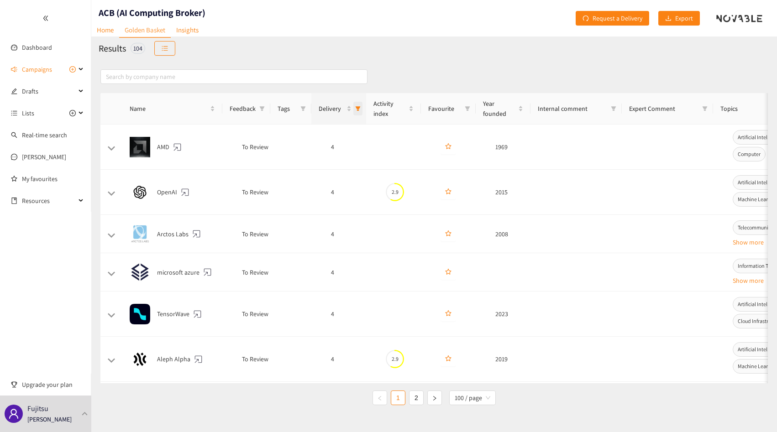
click at [359, 107] on icon "filter" at bounding box center [357, 108] width 5 height 5
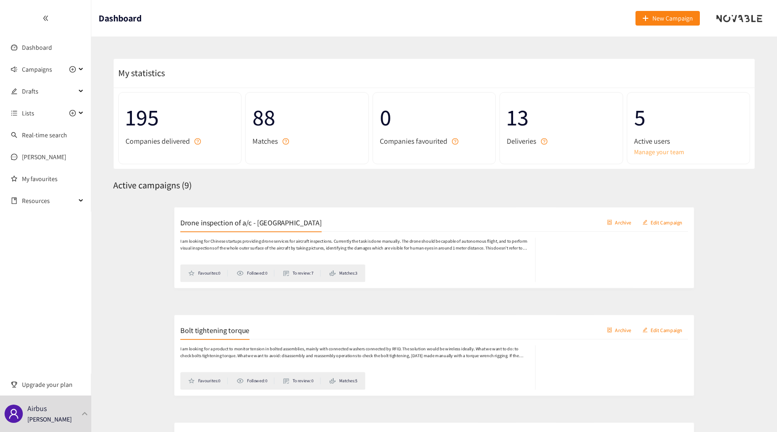
click at [655, 154] on link "Manage your team" at bounding box center [688, 152] width 109 height 10
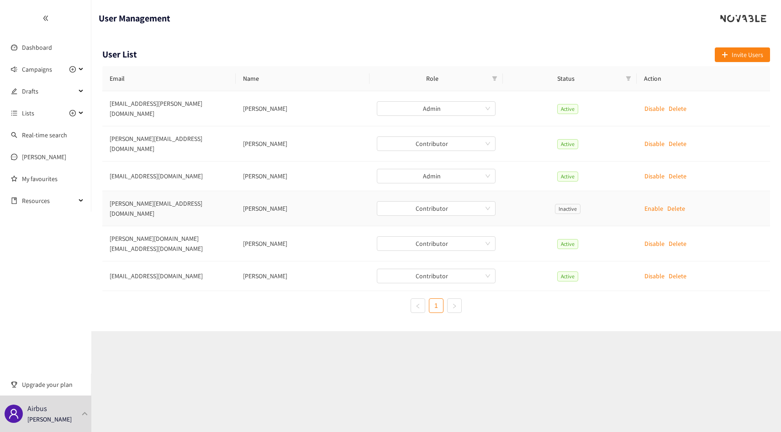
click at [144, 193] on td "manuel.savels@airbus.com" at bounding box center [168, 208] width 133 height 35
copy td "manuel.savels@airbus.com"
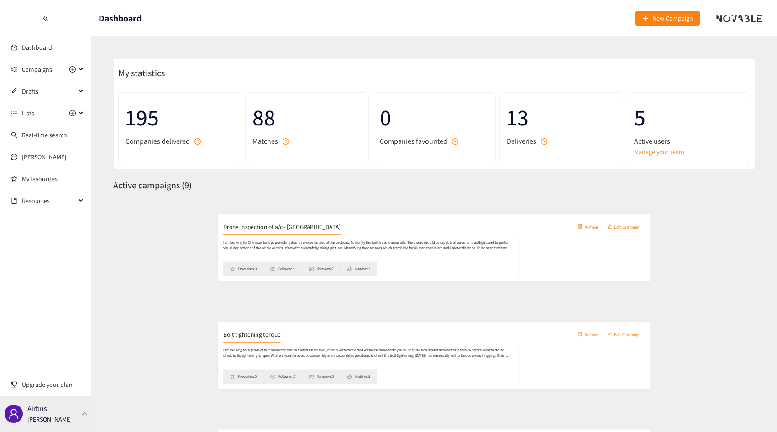
click at [52, 409] on div "Airbus [PERSON_NAME]" at bounding box center [49, 414] width 44 height 14
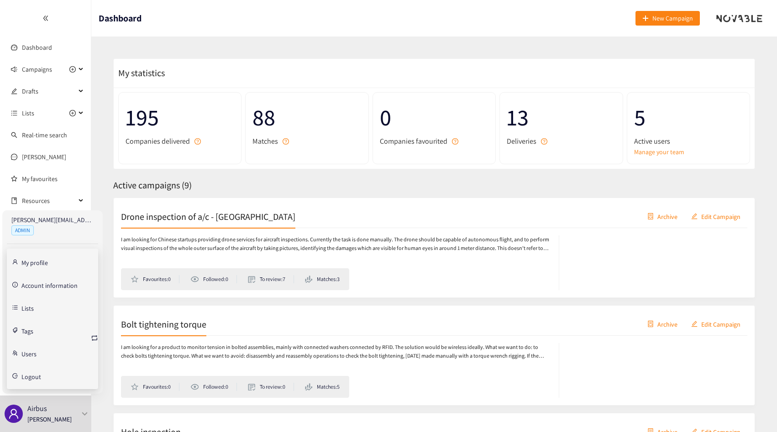
click at [32, 374] on span "Logout" at bounding box center [31, 377] width 20 height 6
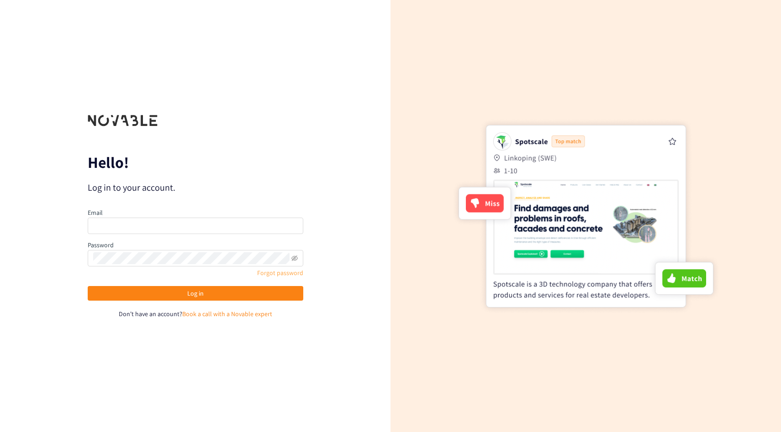
click at [292, 276] on link "Forgot password" at bounding box center [280, 273] width 46 height 8
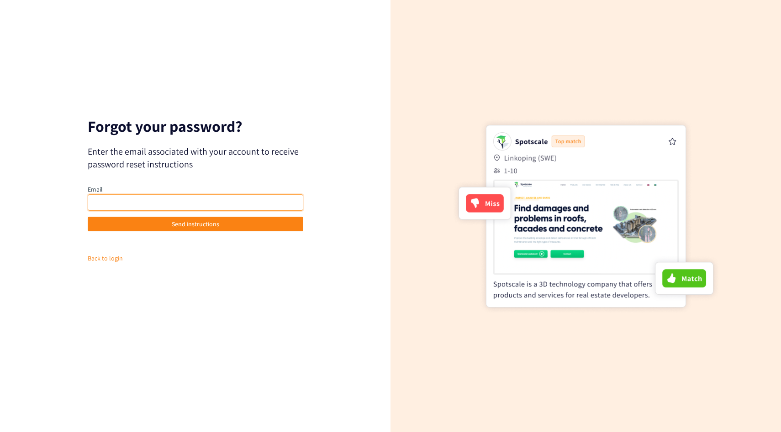
click at [212, 196] on input "email" at bounding box center [196, 203] width 216 height 16
paste input "[PERSON_NAME][EMAIL_ADDRESS][DOMAIN_NAME]"
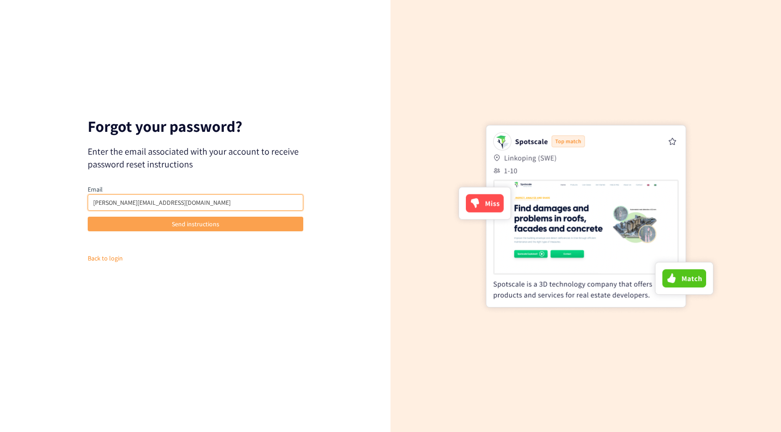
type input "[PERSON_NAME][EMAIL_ADDRESS][DOMAIN_NAME]"
click at [208, 223] on span "Send instructions" at bounding box center [195, 224] width 47 height 10
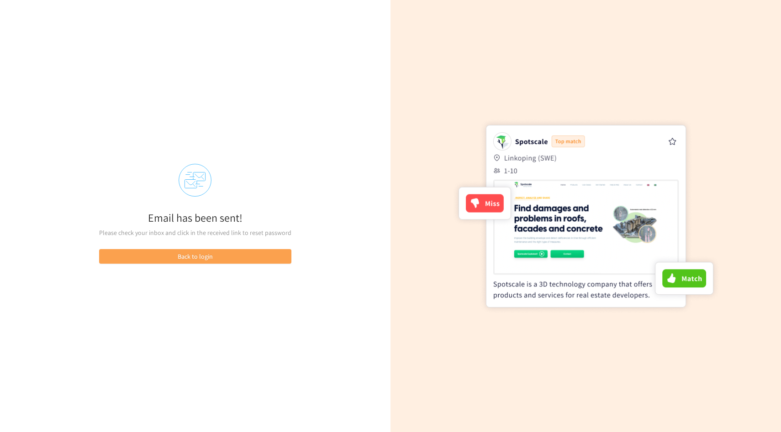
click at [218, 255] on button "Back to login" at bounding box center [195, 256] width 192 height 15
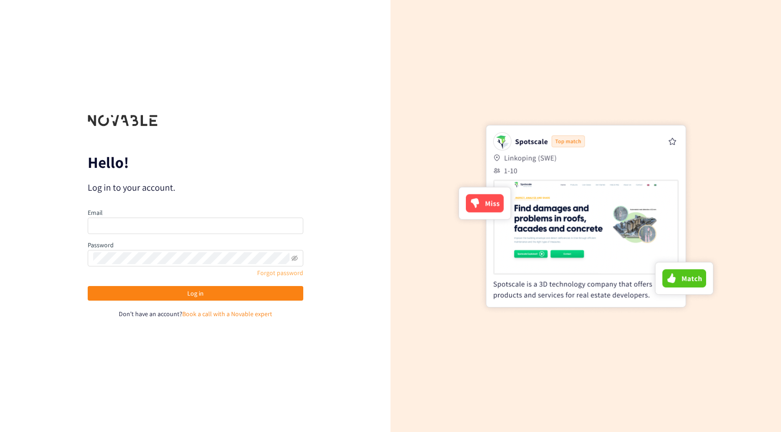
click at [265, 270] on link "Forgot password" at bounding box center [280, 273] width 46 height 8
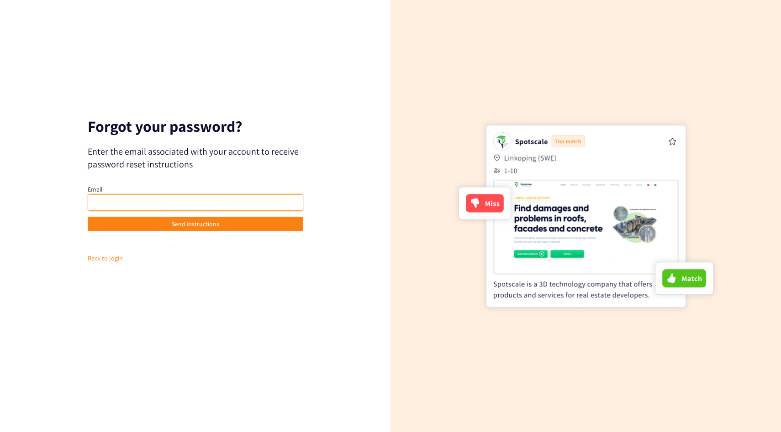
click at [119, 205] on input "email" at bounding box center [196, 203] width 216 height 16
paste input "[PERSON_NAME][EMAIL_ADDRESS][DOMAIN_NAME]"
type input "[PERSON_NAME][EMAIL_ADDRESS][DOMAIN_NAME]"
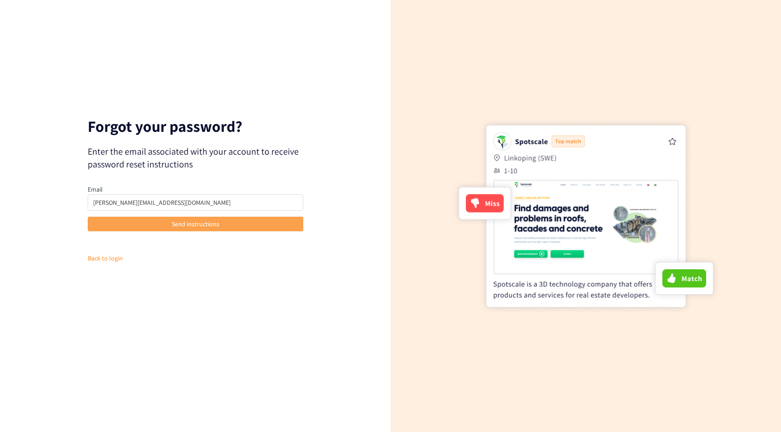
click at [185, 224] on span "Send instructions" at bounding box center [195, 224] width 47 height 10
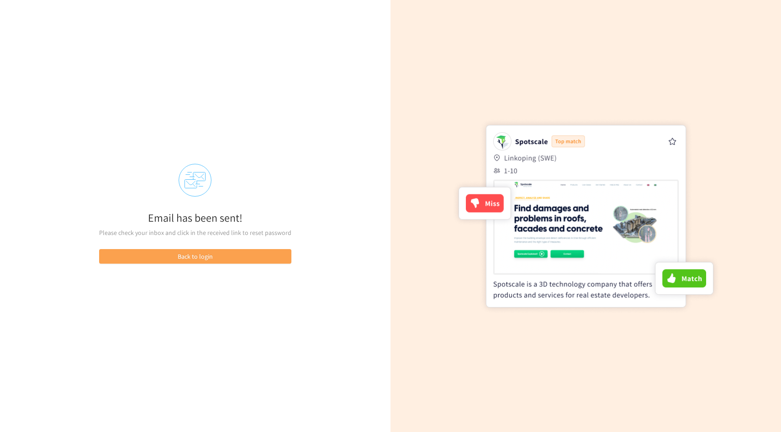
click at [207, 249] on button "Back to login" at bounding box center [195, 256] width 192 height 15
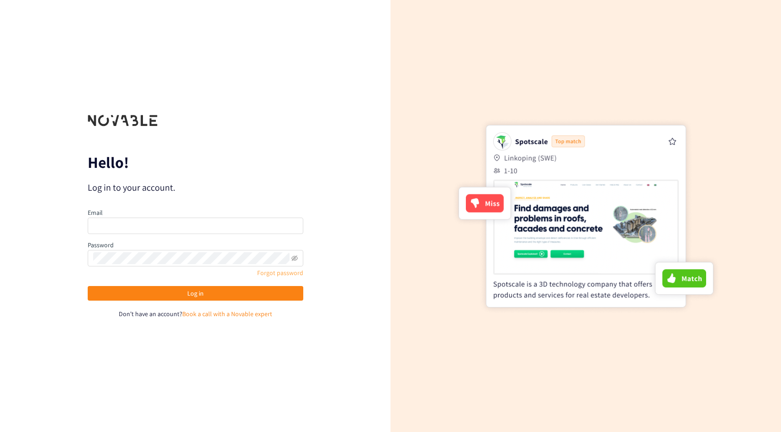
click at [283, 276] on link "Forgot password" at bounding box center [280, 273] width 46 height 8
click at [279, 274] on link "Forgot password" at bounding box center [280, 273] width 46 height 8
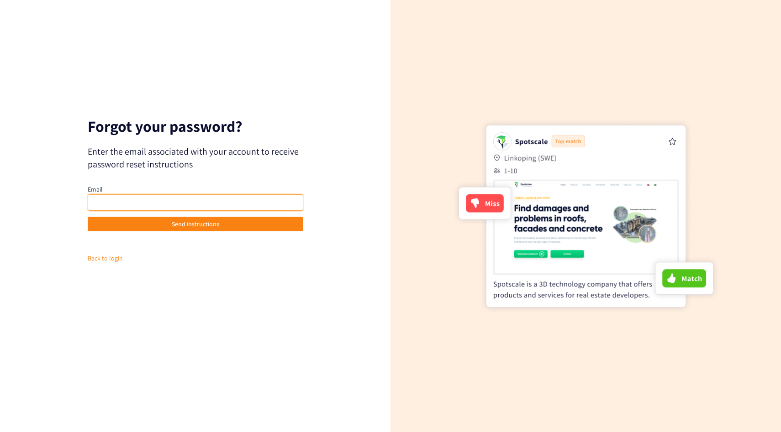
click at [186, 205] on input "email" at bounding box center [196, 203] width 216 height 16
paste input "[PERSON_NAME][EMAIL_ADDRESS][DOMAIN_NAME]"
click at [94, 202] on input "[PERSON_NAME][EMAIL_ADDRESS][DOMAIN_NAME]" at bounding box center [196, 203] width 216 height 16
type input "[PERSON_NAME][EMAIL_ADDRESS][DOMAIN_NAME]"
click at [334, 195] on div "Forgot your password? Enter the email associated with your account to receive p…" at bounding box center [195, 216] width 390 height 432
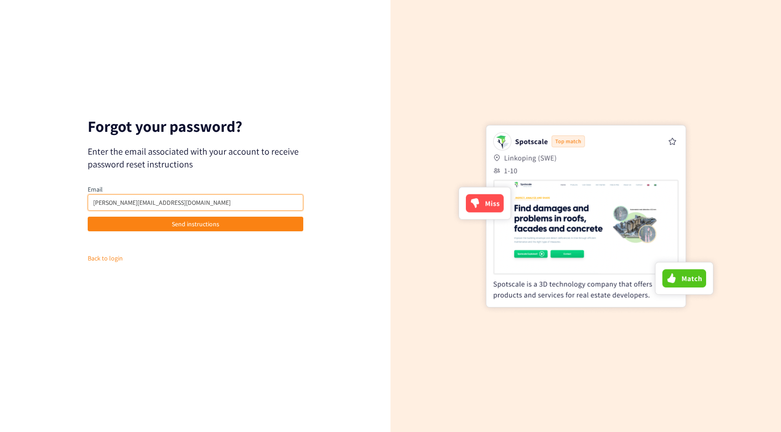
click at [163, 203] on input "[PERSON_NAME][EMAIL_ADDRESS][DOMAIN_NAME]" at bounding box center [196, 203] width 216 height 16
click at [92, 201] on input "[PERSON_NAME][EMAIL_ADDRESS][DOMAIN_NAME]" at bounding box center [196, 203] width 216 height 16
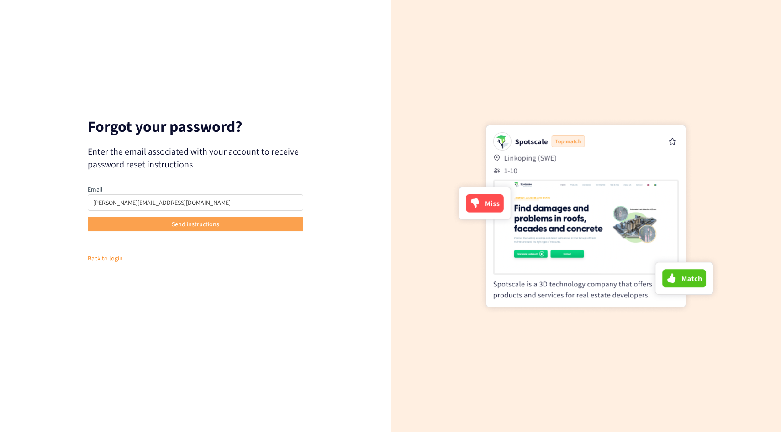
click at [219, 223] on button "Send instructions" at bounding box center [196, 224] width 216 height 15
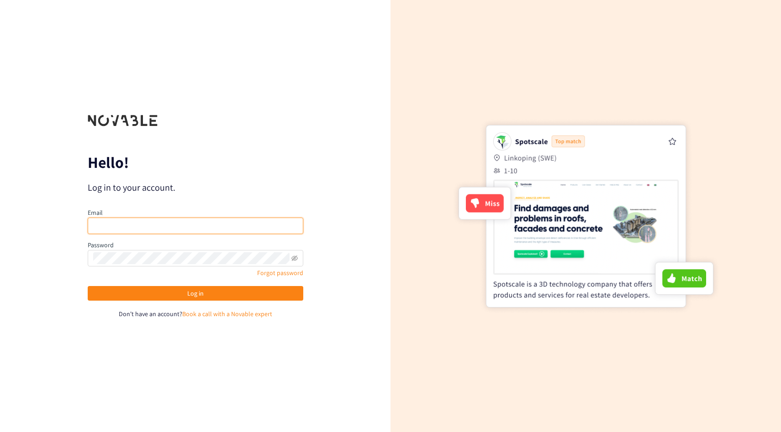
click at [243, 226] on input "email" at bounding box center [196, 226] width 216 height 16
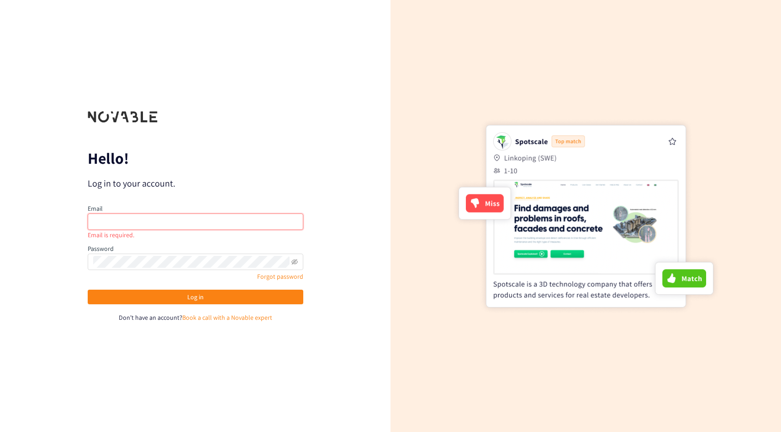
type input "[PERSON_NAME][EMAIL_ADDRESS][PERSON_NAME][DOMAIN_NAME]"
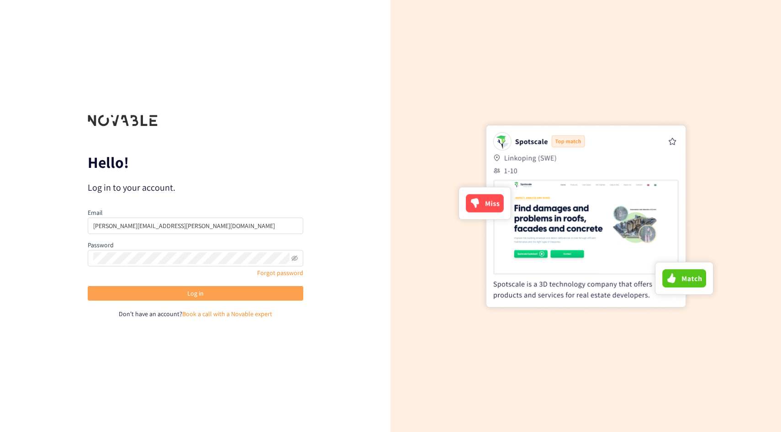
click at [220, 294] on button "Log in" at bounding box center [196, 293] width 216 height 15
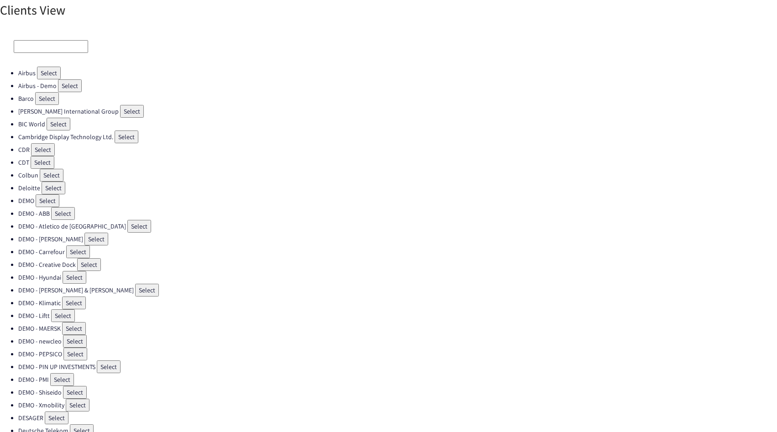
click at [42, 71] on button "Select" at bounding box center [49, 73] width 24 height 13
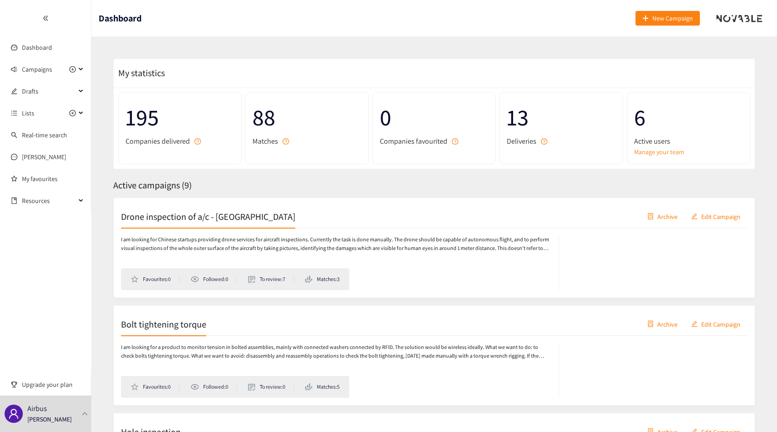
click at [686, 157] on div "6 Active users Manage your team" at bounding box center [688, 128] width 123 height 72
click at [673, 152] on link "Manage your team" at bounding box center [688, 152] width 109 height 10
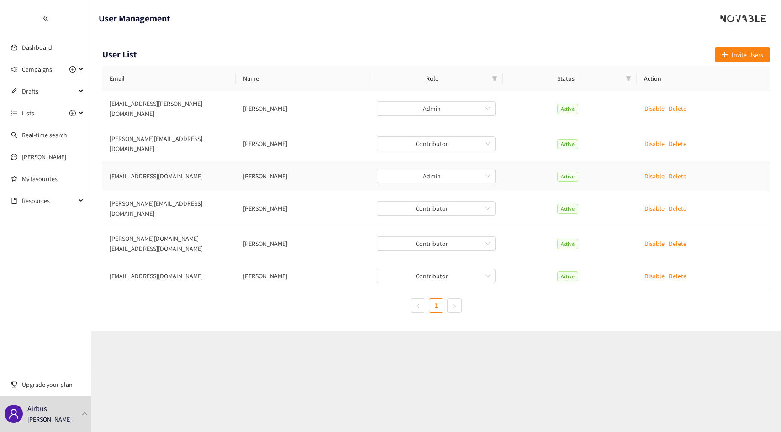
click at [146, 164] on td "[EMAIL_ADDRESS][DOMAIN_NAME]" at bounding box center [168, 177] width 133 height 30
click at [140, 164] on td "[EMAIL_ADDRESS][DOMAIN_NAME]" at bounding box center [168, 177] width 133 height 30
click at [42, 43] on link "Dashboard" at bounding box center [37, 47] width 30 height 8
